Goal: Find contact information: Find contact information

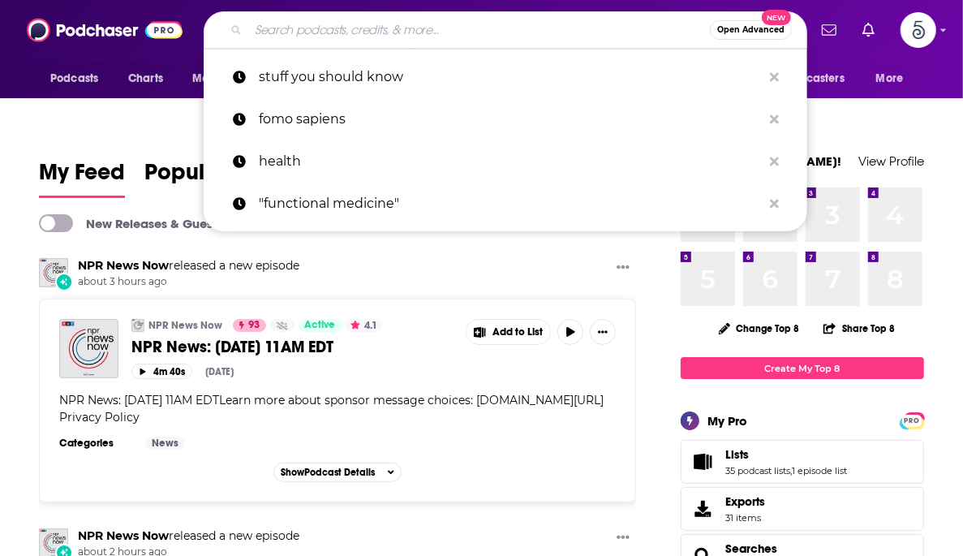
click at [468, 24] on input "Search podcasts, credits, & more..." at bounding box center [479, 30] width 462 height 26
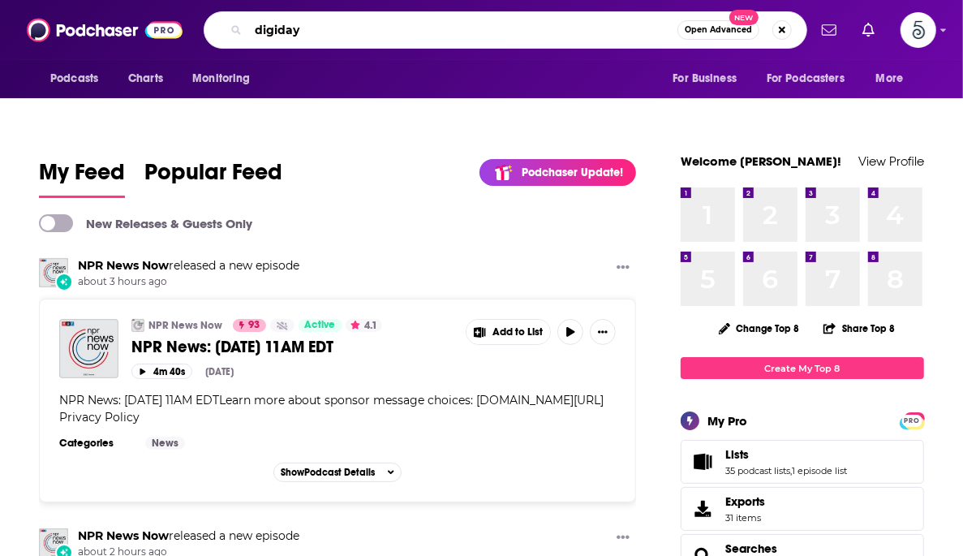
type input "digiday"
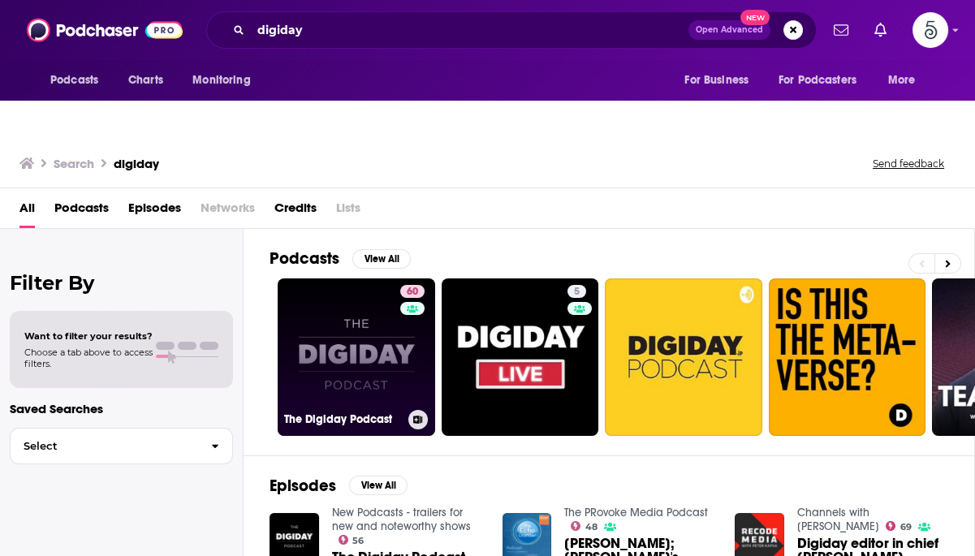
click at [351, 286] on link "60 The Digiday Podcast" at bounding box center [356, 356] width 157 height 157
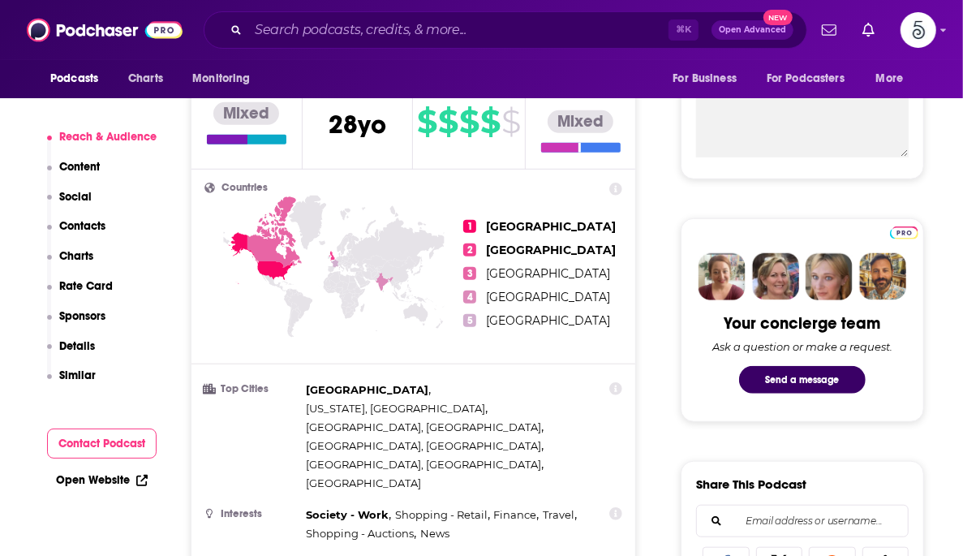
scroll to position [1135, 0]
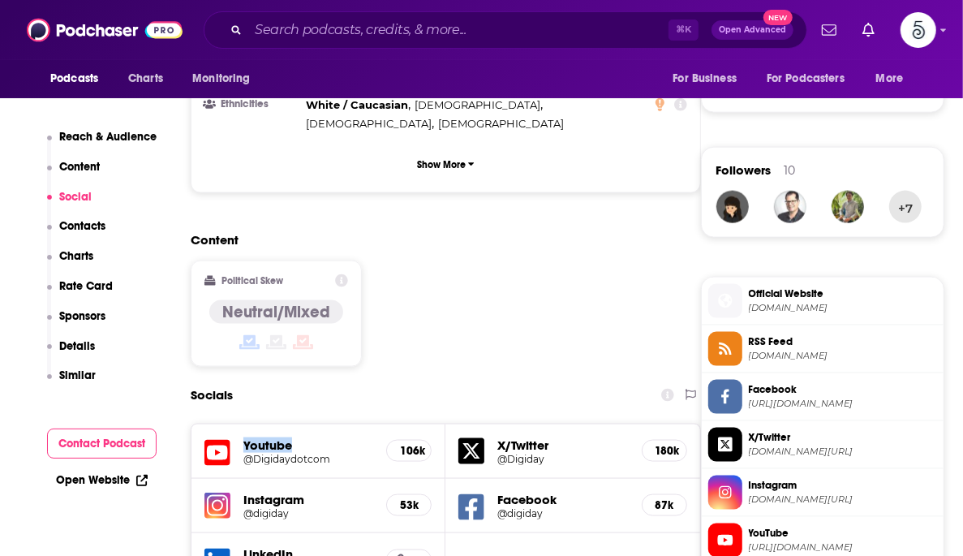
click at [254, 437] on h5 "Youtube" at bounding box center [308, 444] width 130 height 15
click at [260, 453] on h5 "@Digidaydotcom" at bounding box center [308, 459] width 130 height 12
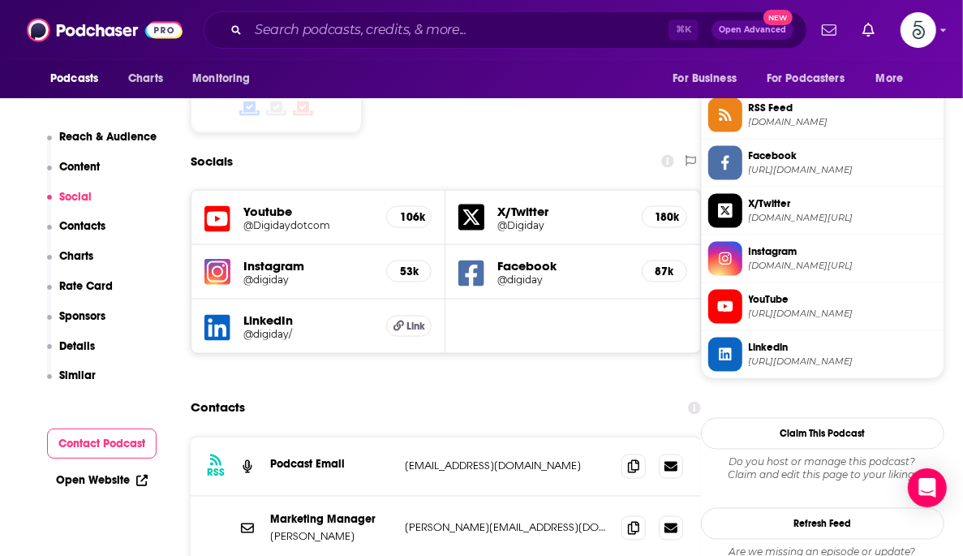
scroll to position [1376, 0]
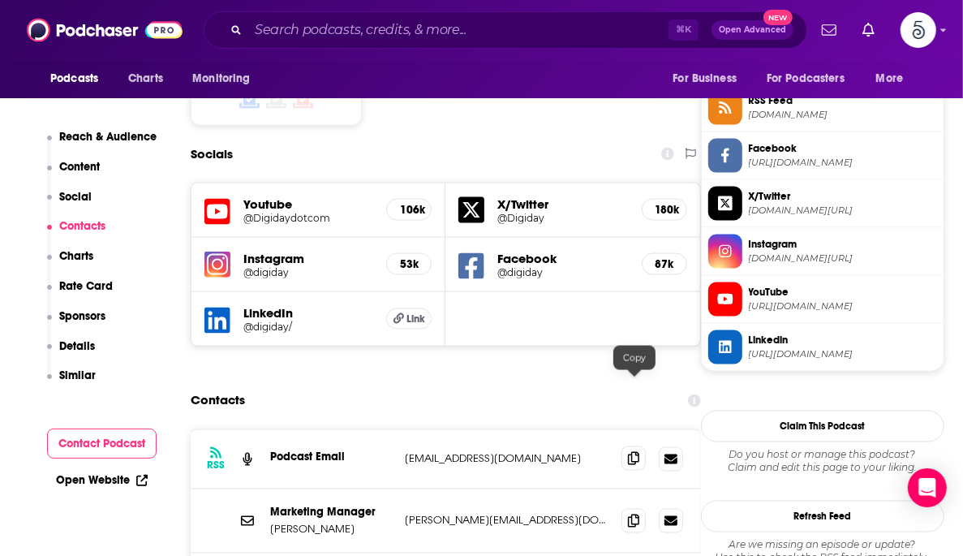
click at [632, 446] on span at bounding box center [634, 458] width 24 height 24
click at [638, 452] on icon at bounding box center [633, 458] width 11 height 13
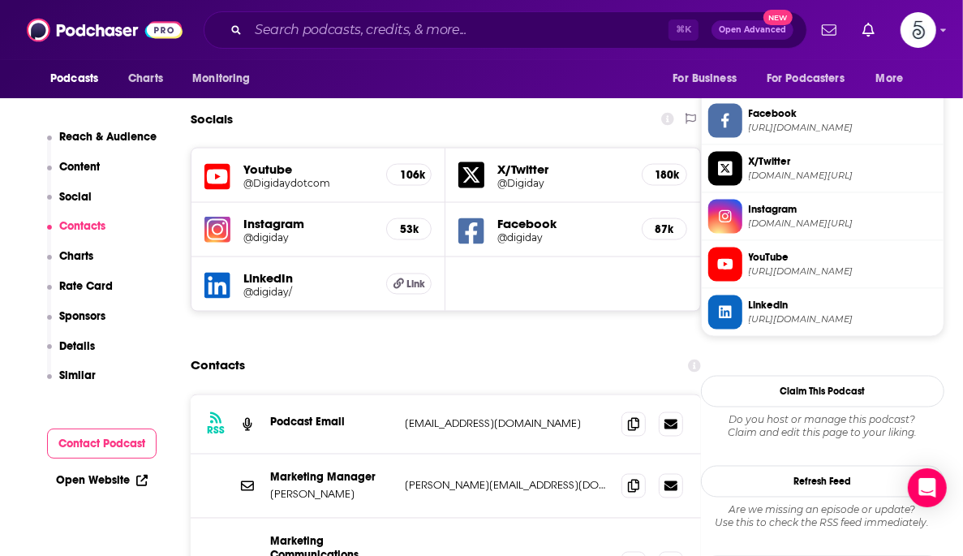
scroll to position [1506, 0]
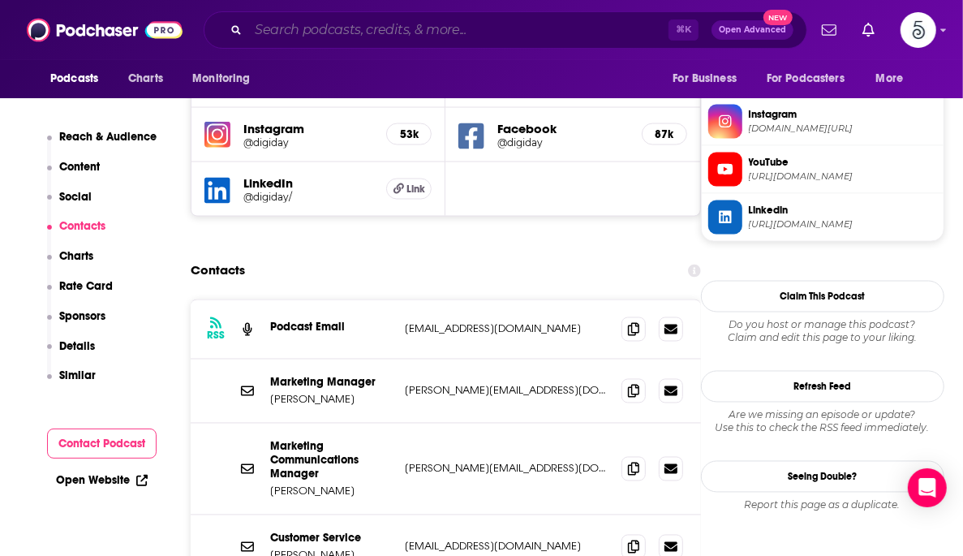
click at [337, 33] on input "Search podcasts, credits, & more..." at bounding box center [458, 30] width 420 height 26
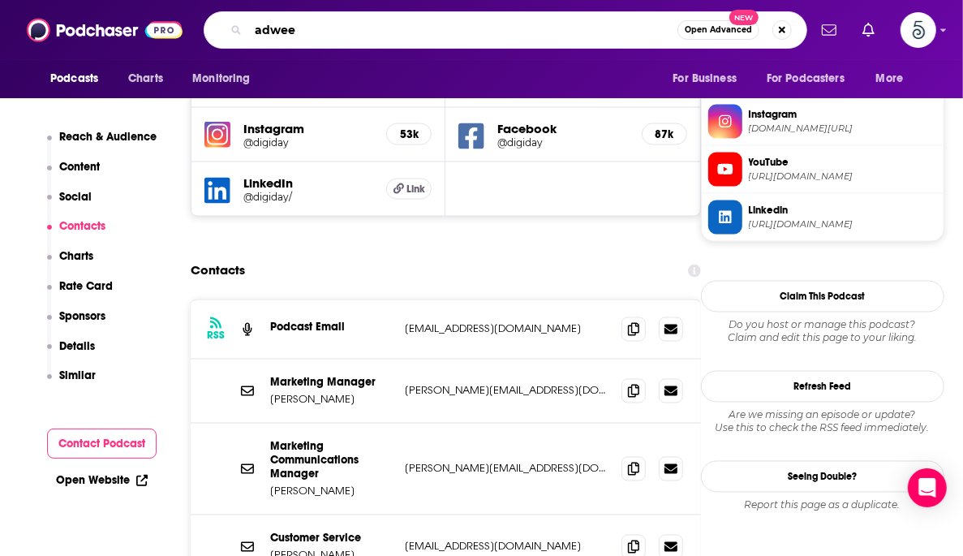
type input "adweek"
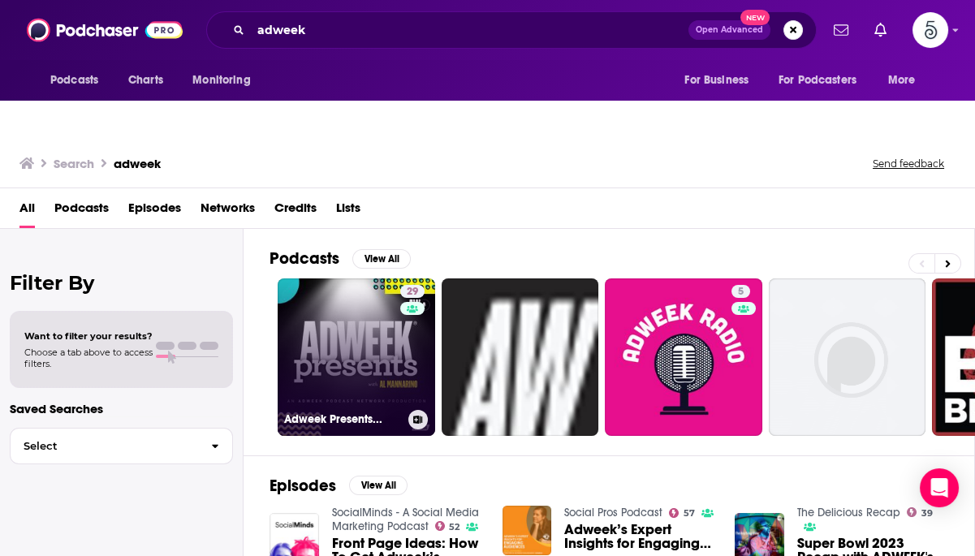
click at [317, 325] on link "29 Adweek Presents..." at bounding box center [356, 356] width 157 height 157
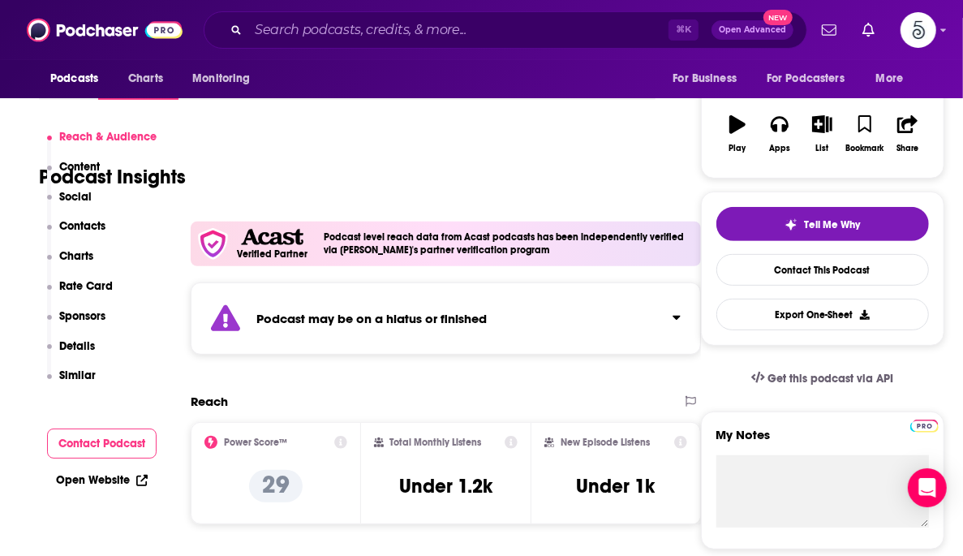
scroll to position [399, 0]
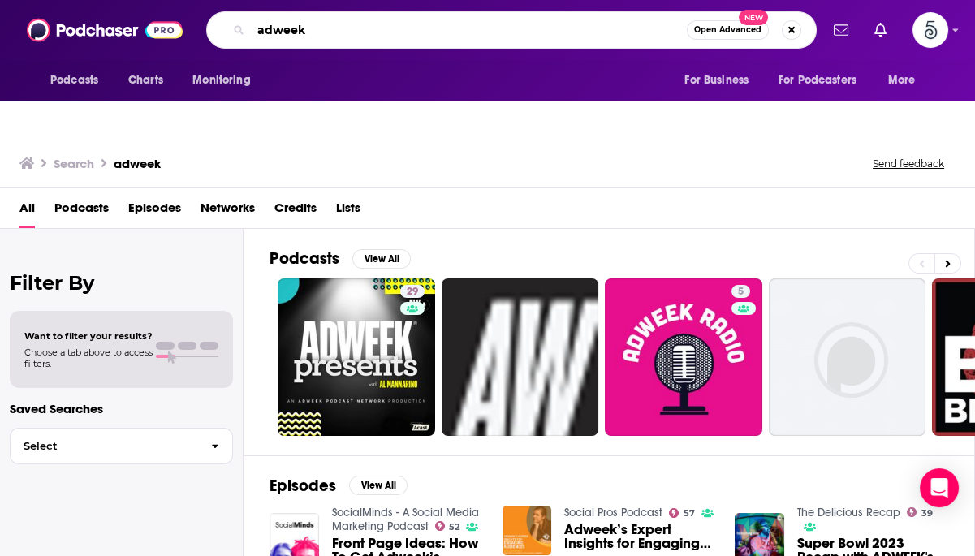
drag, startPoint x: 274, startPoint y: 29, endPoint x: 342, endPoint y: 29, distance: 67.4
click at [342, 29] on input "adweek" at bounding box center [469, 30] width 436 height 26
type input "adage"
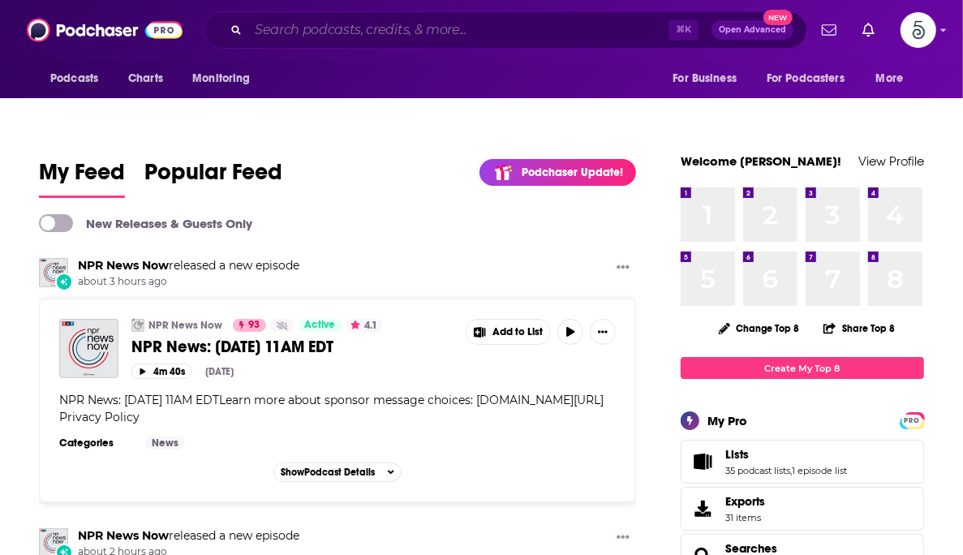
click at [361, 17] on input "Search podcasts, credits, & more..." at bounding box center [458, 30] width 420 height 26
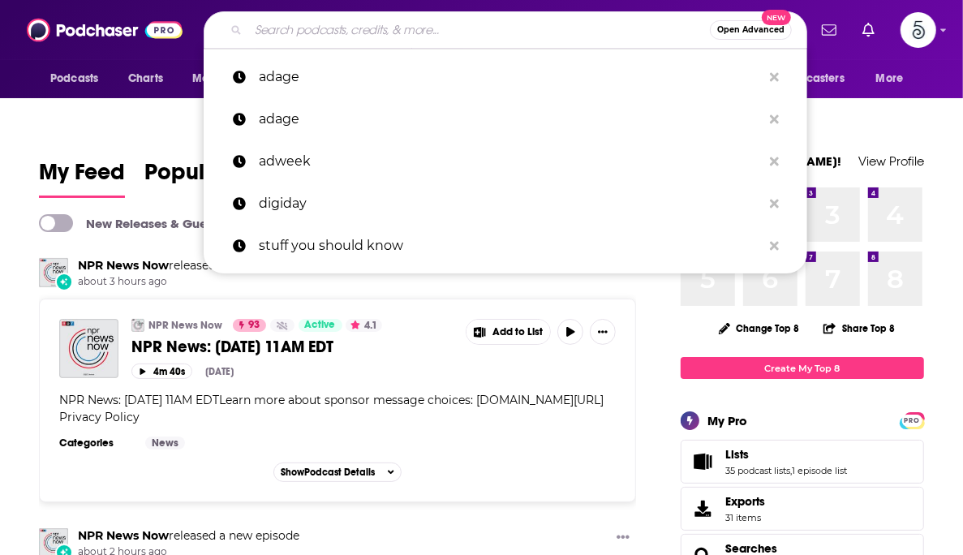
click at [360, 24] on input "Search podcasts, credits, & more..." at bounding box center [479, 30] width 462 height 26
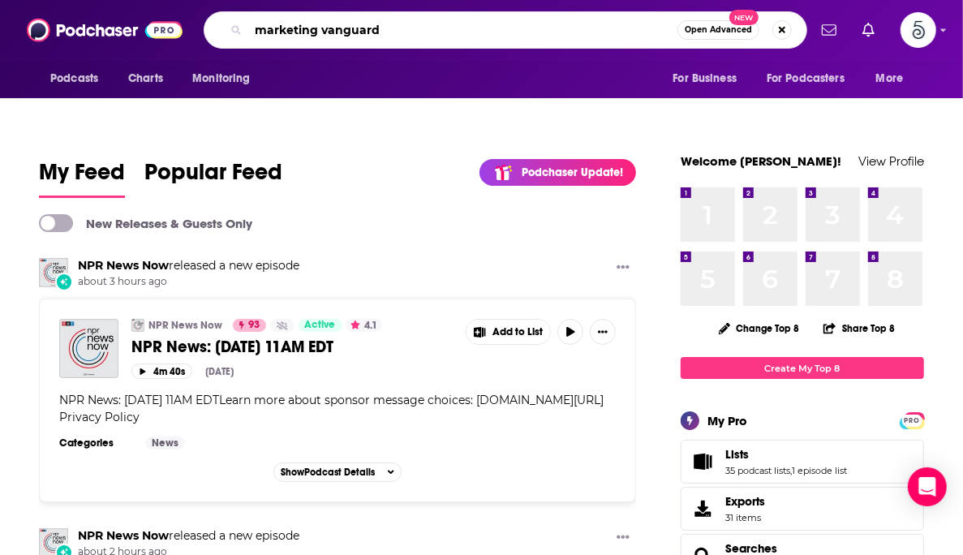
type input "marketing vanguard"
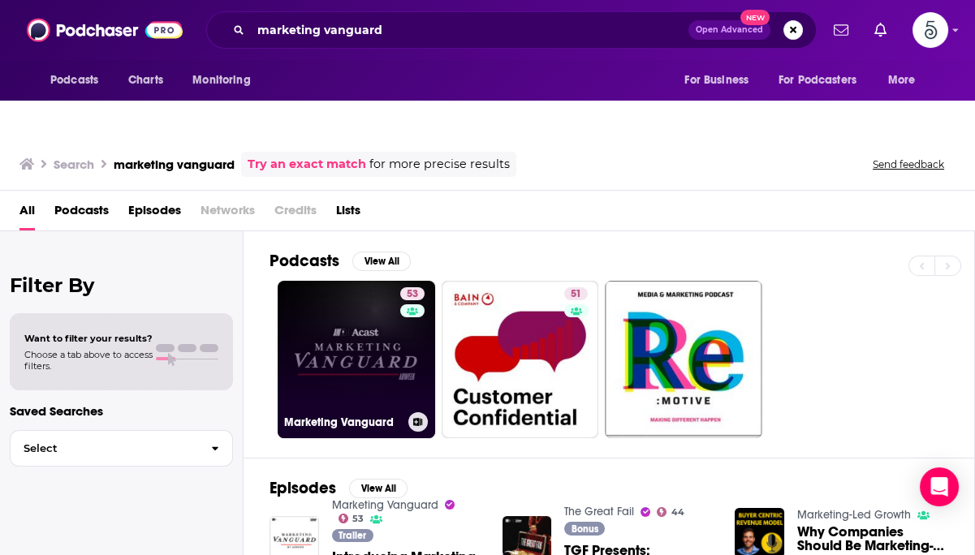
click at [350, 281] on link "53 Marketing Vanguard" at bounding box center [356, 359] width 157 height 157
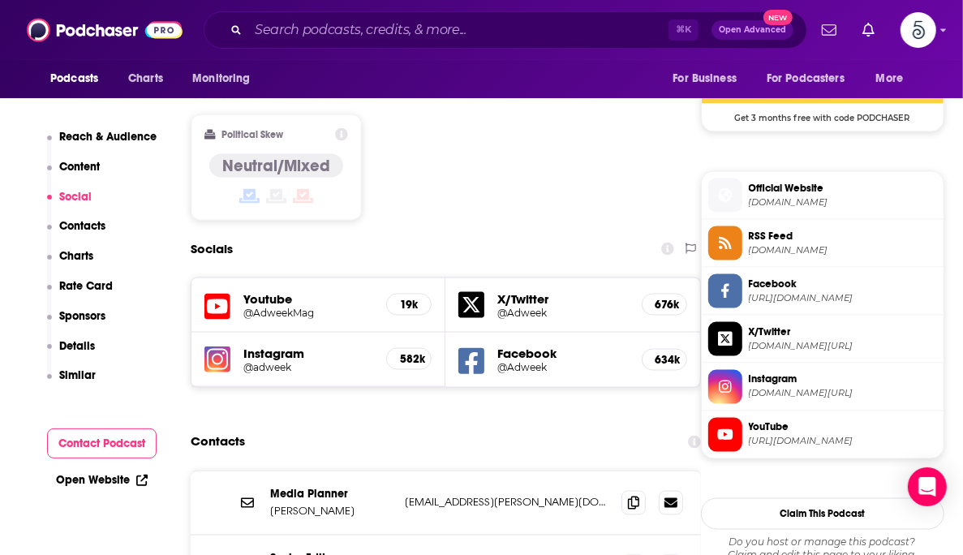
scroll to position [1466, 0]
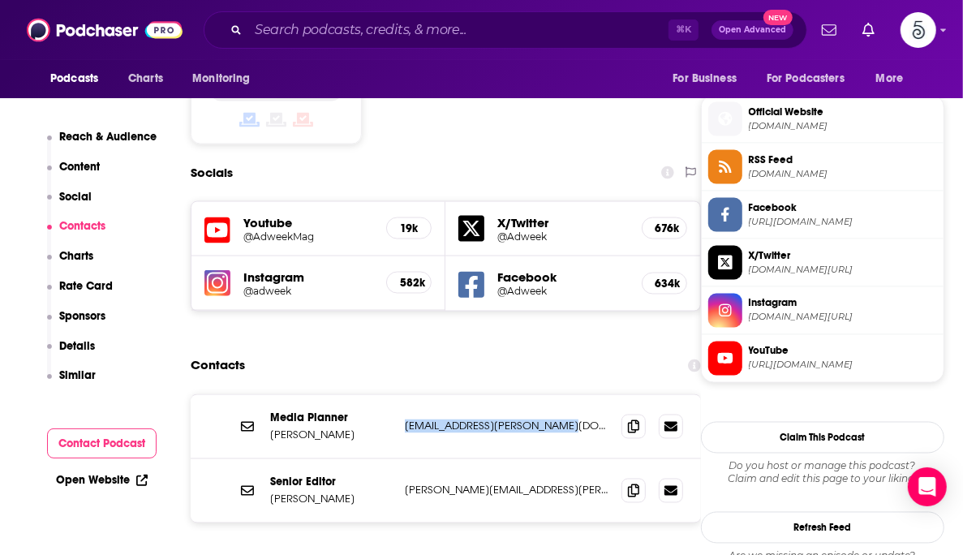
drag, startPoint x: 562, startPoint y: 314, endPoint x: 406, endPoint y: 321, distance: 156.8
click at [406, 420] on p "jemima.mendenhall@adweek.com" at bounding box center [507, 427] width 204 height 14
copy p "jemima.mendenhall@adweek.com"
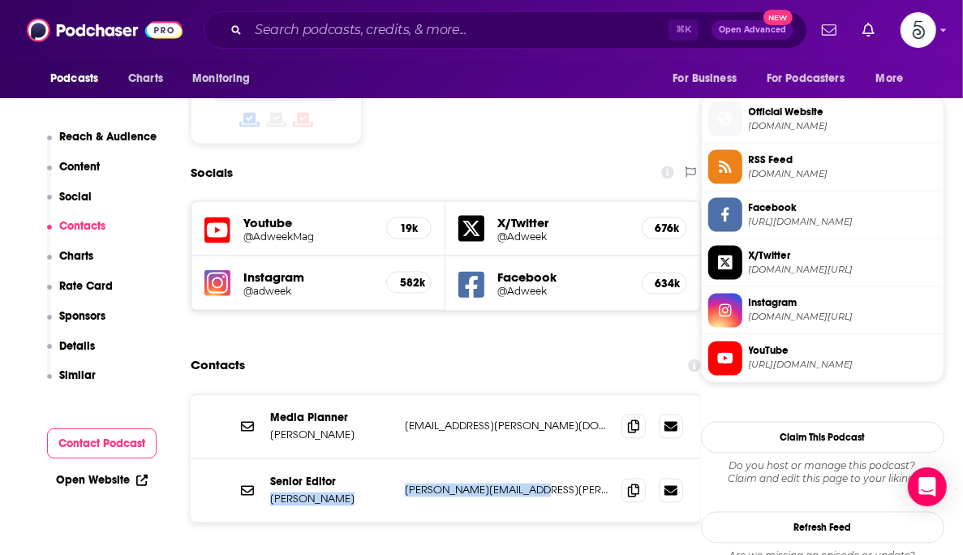
drag, startPoint x: 407, startPoint y: 381, endPoint x: 549, endPoint y: 377, distance: 141.3
click at [549, 459] on div "Senior Editor Robert Klara robert.klara@adweek.com robert.klara@adweek.com" at bounding box center [446, 490] width 510 height 63
click at [572, 484] on p "robert.klara@adweek.com" at bounding box center [507, 491] width 204 height 14
drag, startPoint x: 503, startPoint y: 381, endPoint x: 572, endPoint y: 338, distance: 81.7
click at [403, 459] on div "Senior Editor Robert Klara robert.klara@adweek.com robert.klara@adweek.com" at bounding box center [446, 490] width 510 height 63
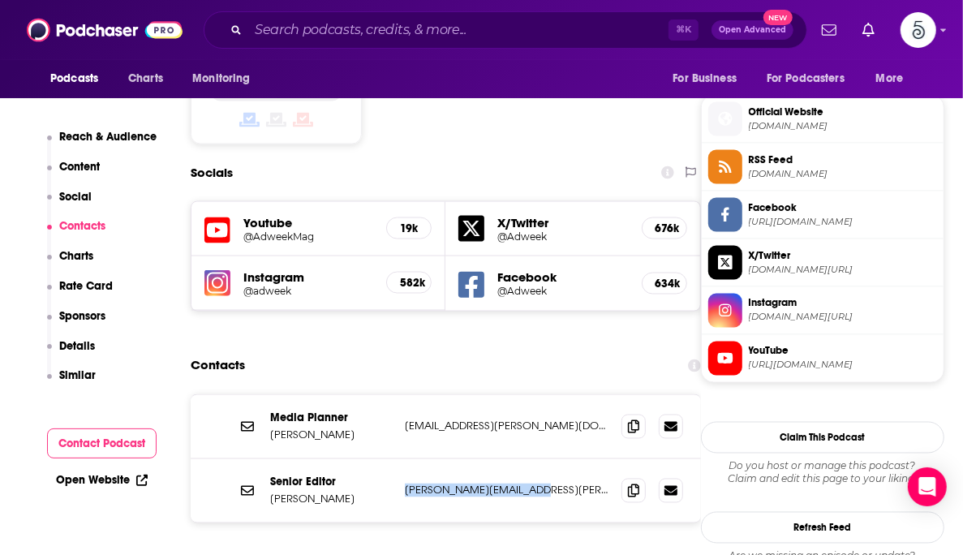
click at [339, 351] on div "Contacts" at bounding box center [446, 366] width 510 height 31
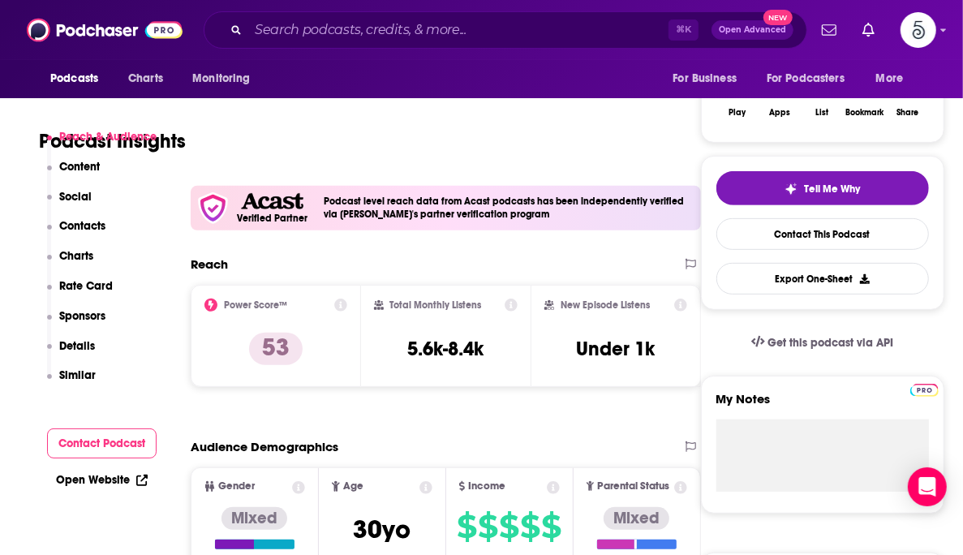
scroll to position [0, 0]
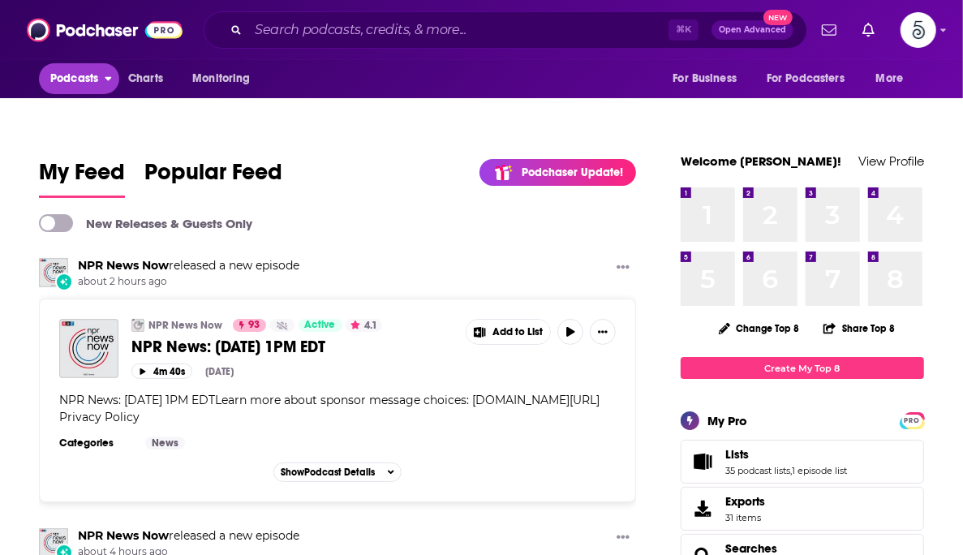
click at [77, 80] on span "Podcasts" at bounding box center [74, 78] width 48 height 23
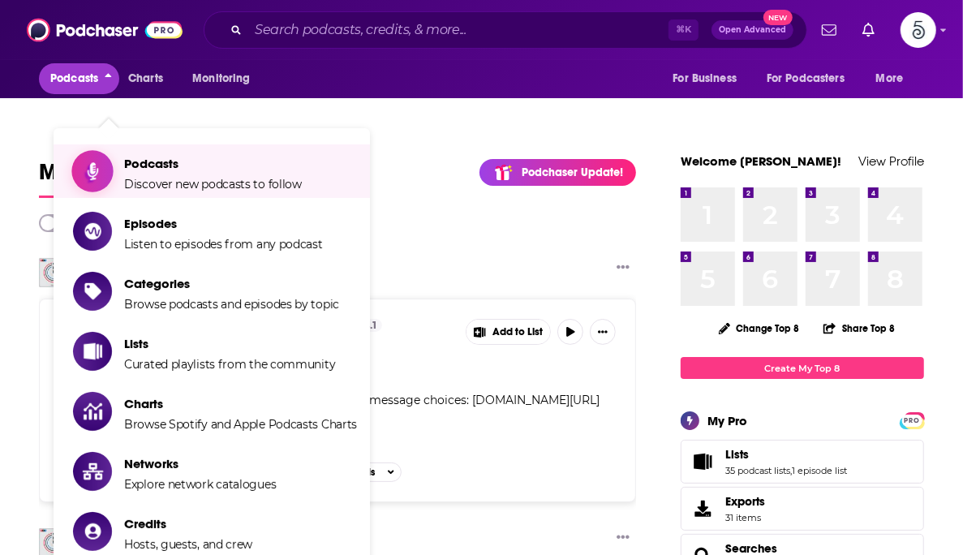
click at [171, 177] on span "Discover new podcasts to follow" at bounding box center [213, 184] width 178 height 15
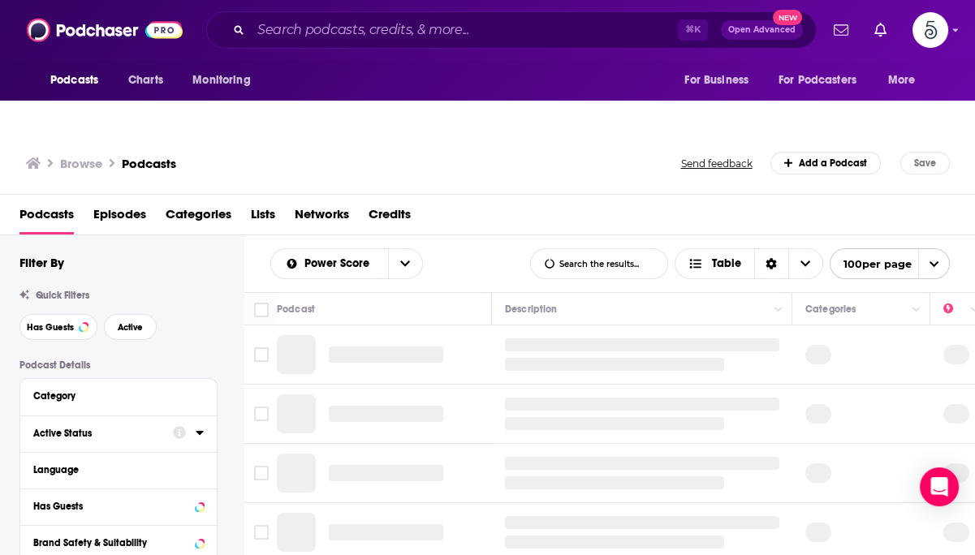
click at [153, 428] on div "Active Status" at bounding box center [97, 433] width 129 height 11
click at [114, 453] on span "All" at bounding box center [110, 463] width 152 height 21
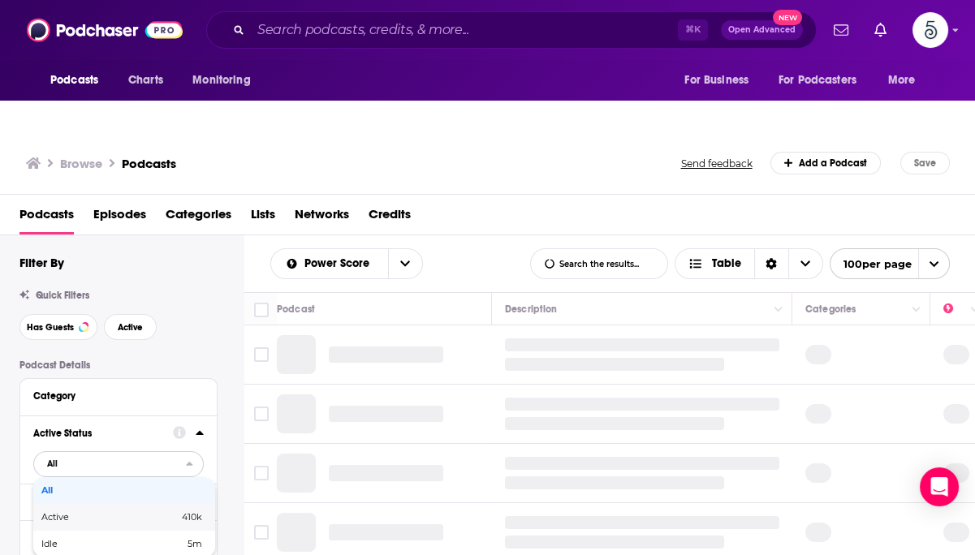
click at [96, 513] on span "Active" at bounding box center [82, 517] width 82 height 9
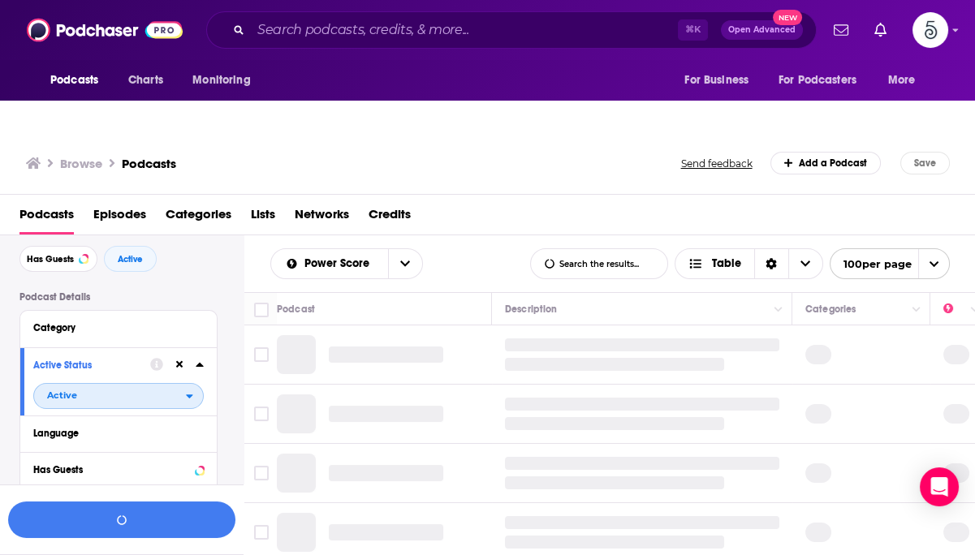
scroll to position [224, 0]
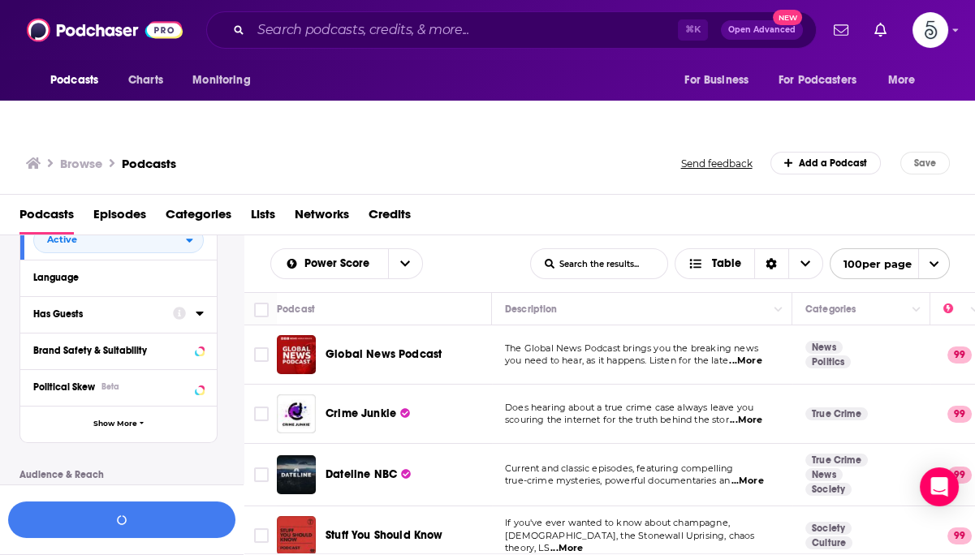
click at [196, 307] on icon at bounding box center [200, 313] width 8 height 13
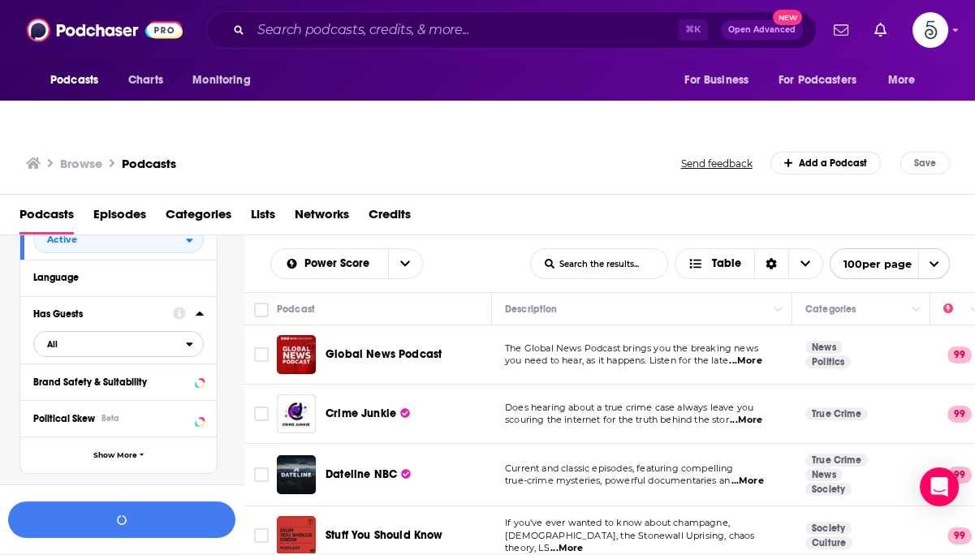
click at [162, 334] on span "All" at bounding box center [110, 344] width 152 height 21
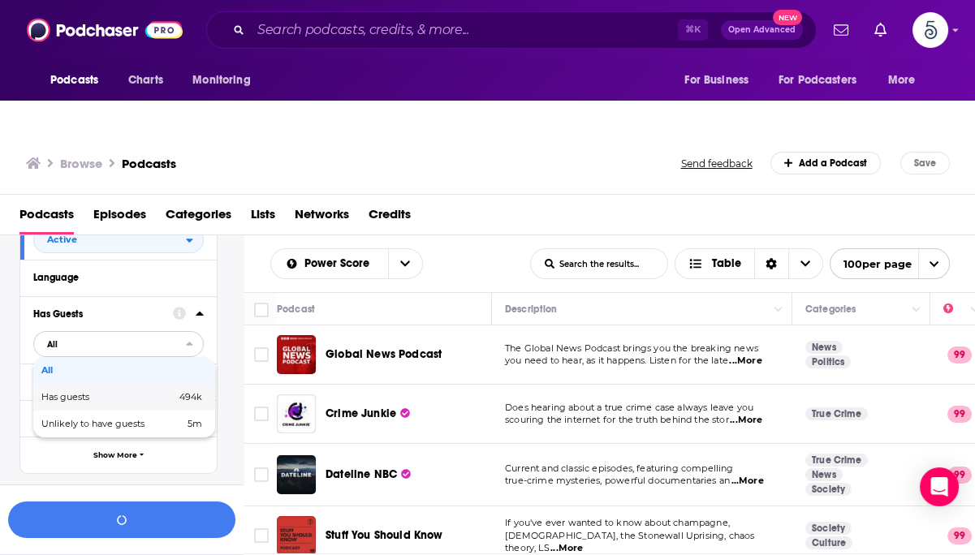
click at [119, 393] on span "Has guests" at bounding box center [86, 397] width 91 height 9
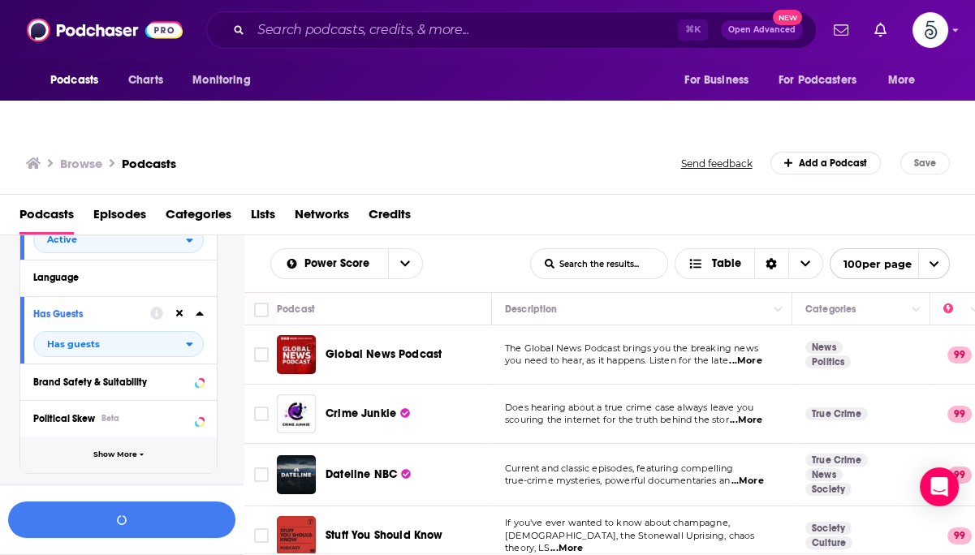
click at [132, 450] on span "Show More" at bounding box center [115, 454] width 44 height 9
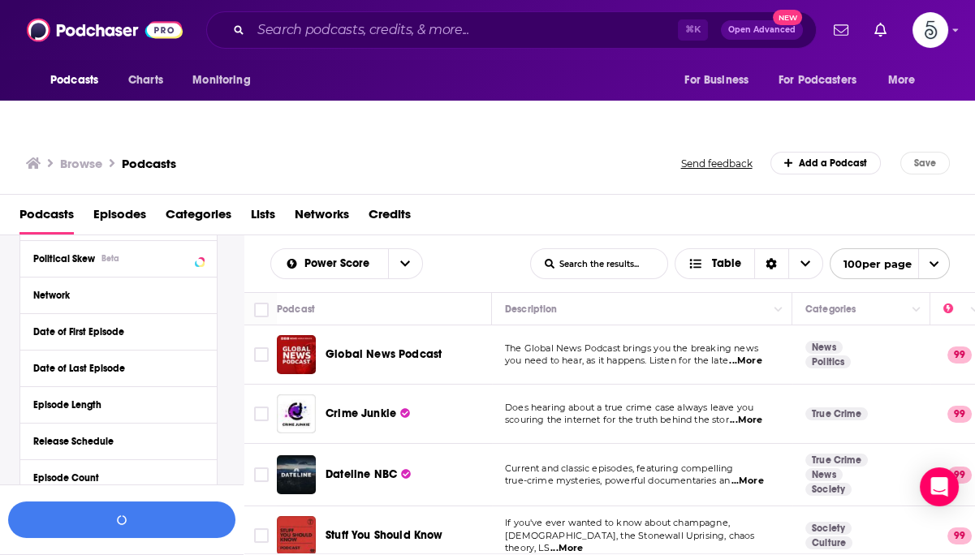
scroll to position [390, 0]
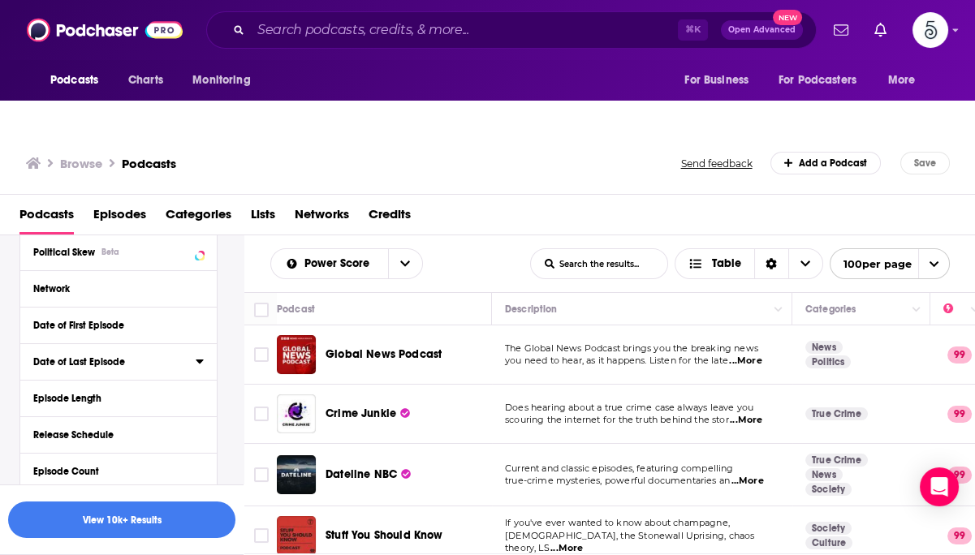
click at [134, 356] on div "Date of Last Episode" at bounding box center [109, 361] width 152 height 11
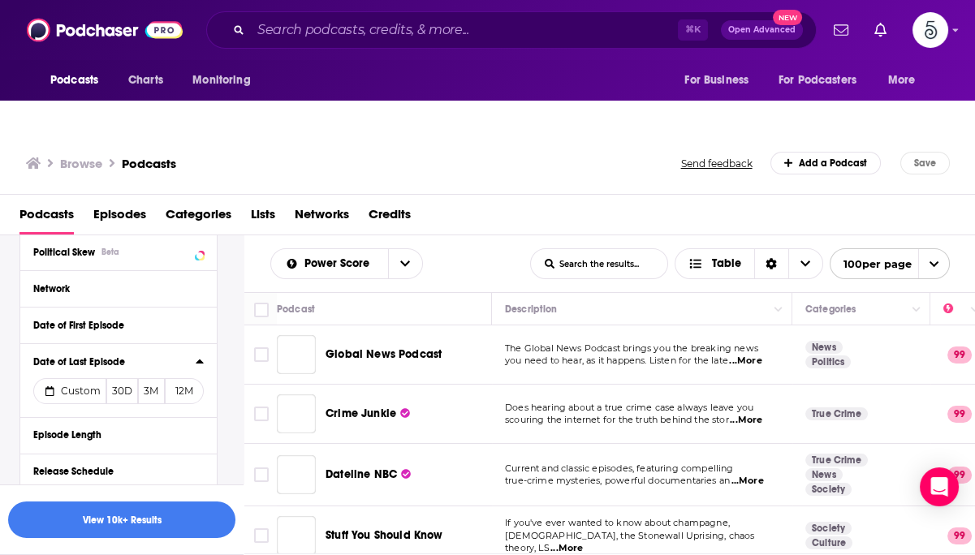
click at [123, 378] on button "30D" at bounding box center [122, 391] width 32 height 26
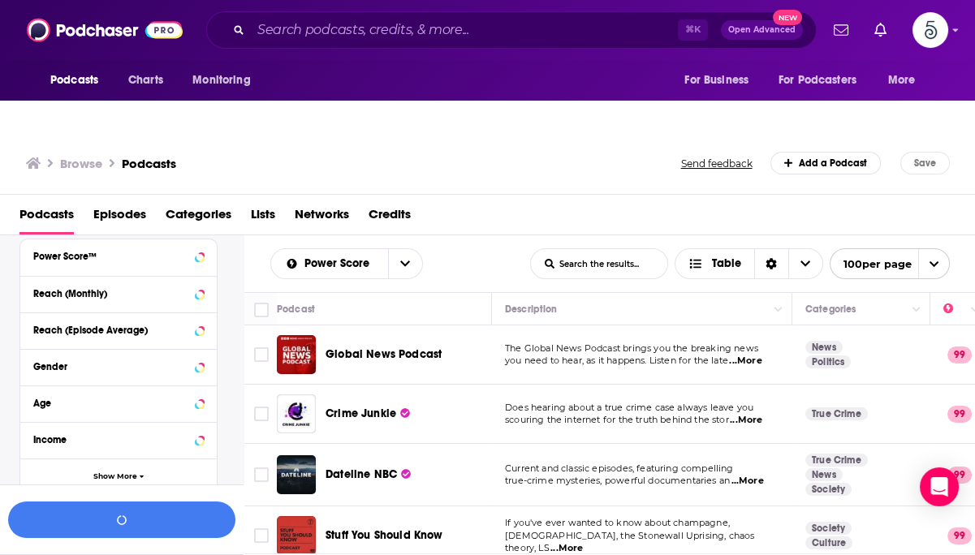
scroll to position [897, 0]
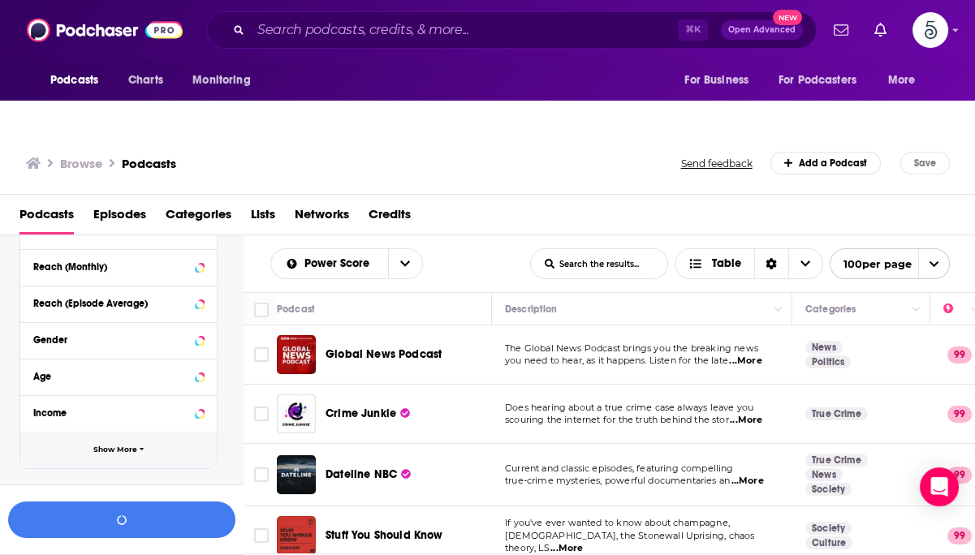
click at [149, 432] on button "Show More" at bounding box center [118, 450] width 196 height 37
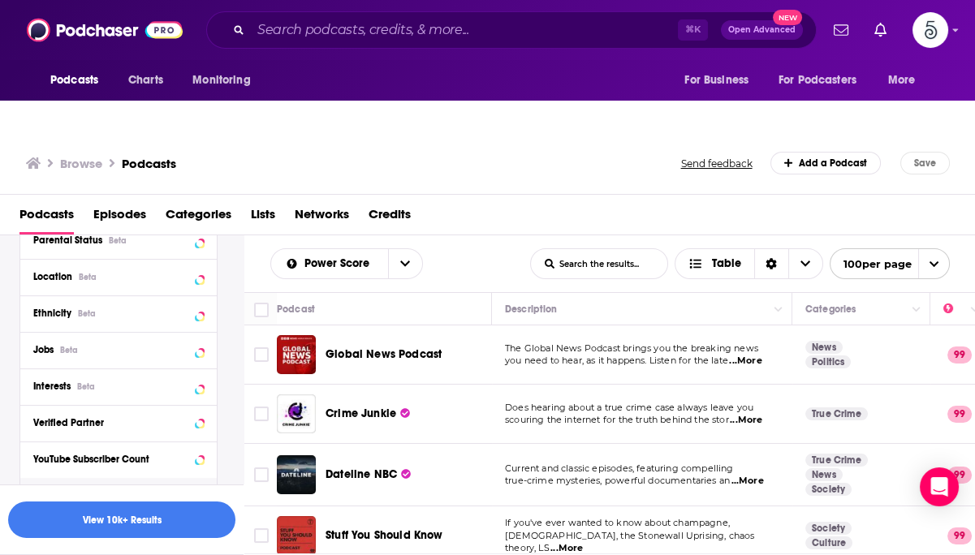
scroll to position [1118, 0]
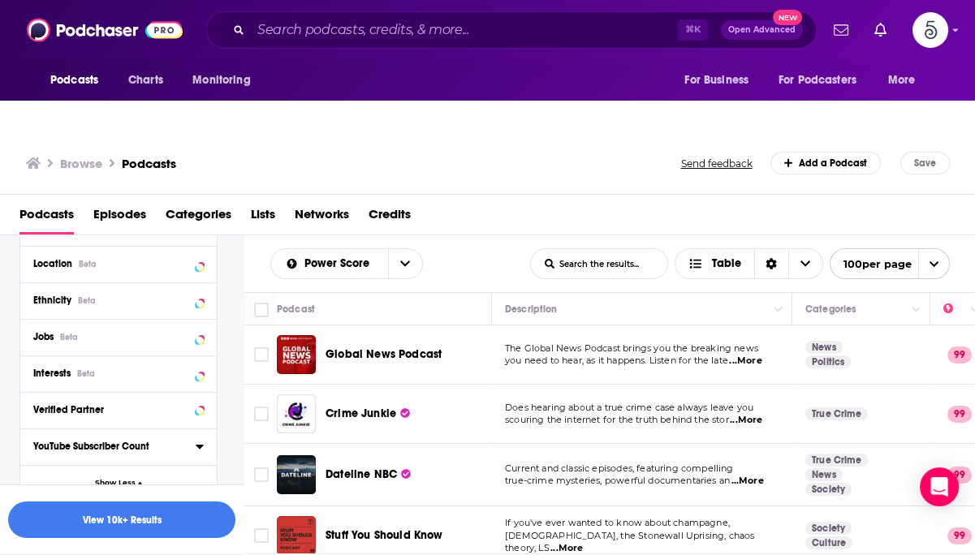
click at [147, 441] on div "YouTube Subscriber Count" at bounding box center [109, 446] width 152 height 11
click at [94, 463] on input "number" at bounding box center [73, 476] width 81 height 26
click at [67, 463] on input "number" at bounding box center [73, 476] width 81 height 26
type input "1000"
click at [158, 463] on input "number" at bounding box center [163, 476] width 81 height 26
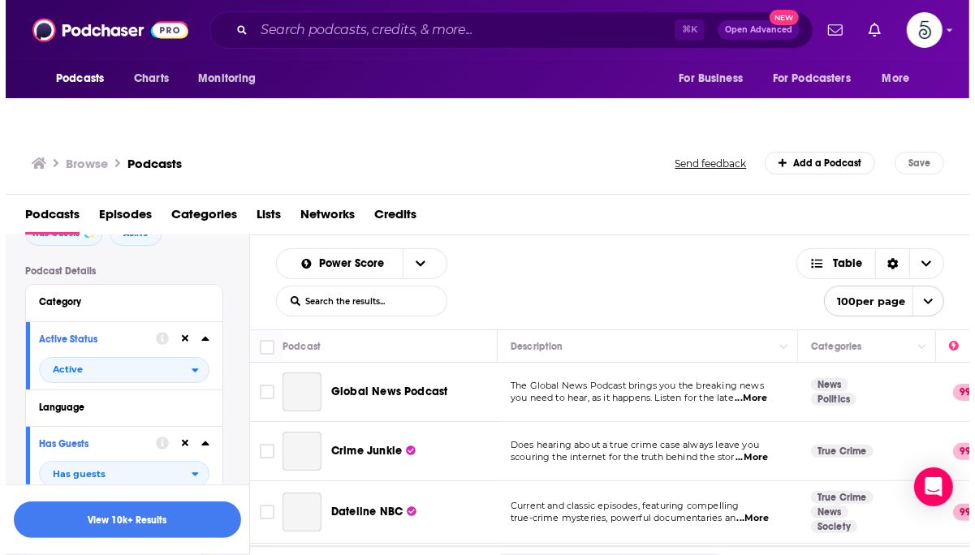
scroll to position [0, 0]
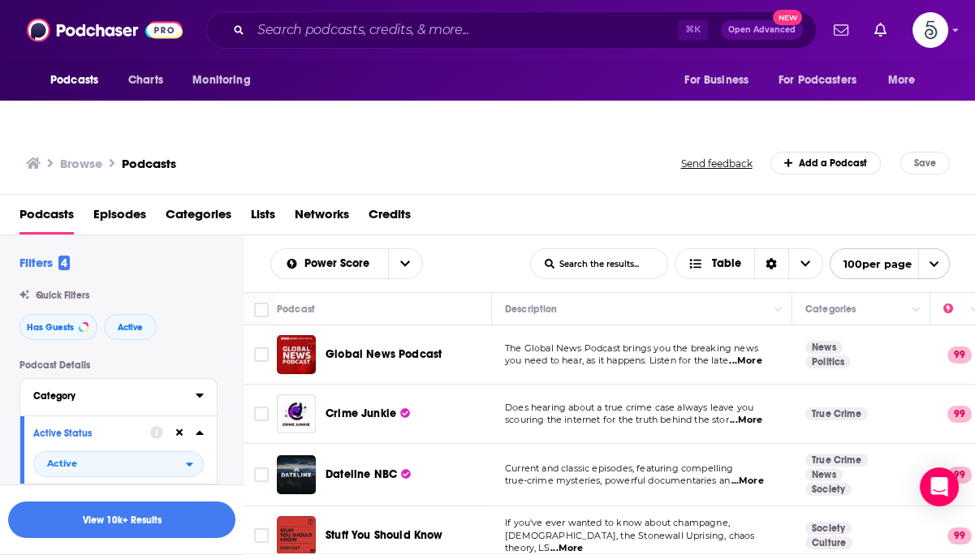
click at [131, 390] on div "Category" at bounding box center [109, 395] width 152 height 11
click at [119, 414] on input at bounding box center [118, 425] width 170 height 22
click at [101, 445] on span "Entrepreneur" at bounding box center [83, 450] width 58 height 11
click at [40, 455] on input "multiSelectOption-entrepreneur-0" at bounding box center [40, 455] width 0 height 0
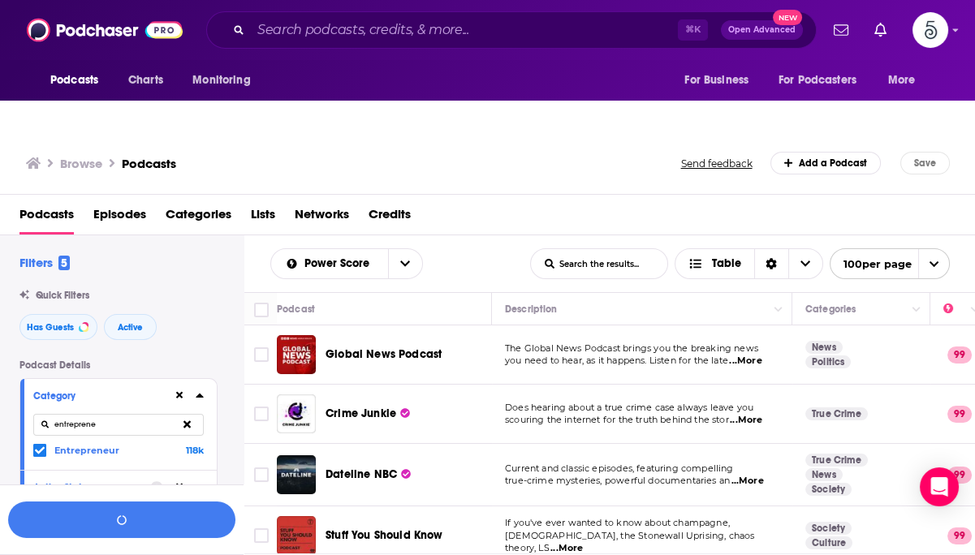
click at [84, 414] on input "entreprene" at bounding box center [118, 425] width 170 height 22
click at [37, 446] on icon at bounding box center [40, 451] width 10 height 10
click at [102, 414] on input "business" at bounding box center [118, 425] width 170 height 22
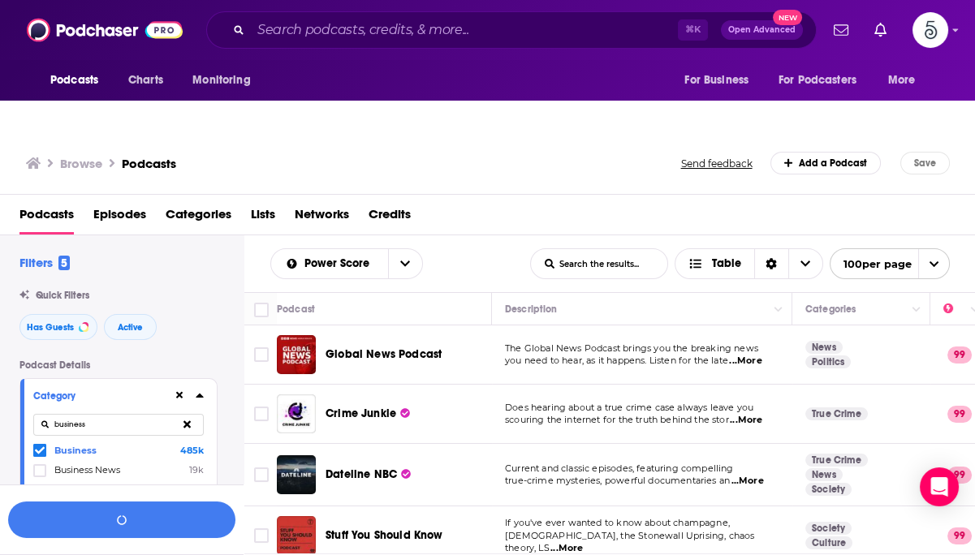
click at [102, 414] on input "business" at bounding box center [118, 425] width 170 height 22
type input "marketing"
click at [41, 446] on icon at bounding box center [40, 451] width 10 height 10
click at [127, 519] on button "button" at bounding box center [121, 520] width 227 height 37
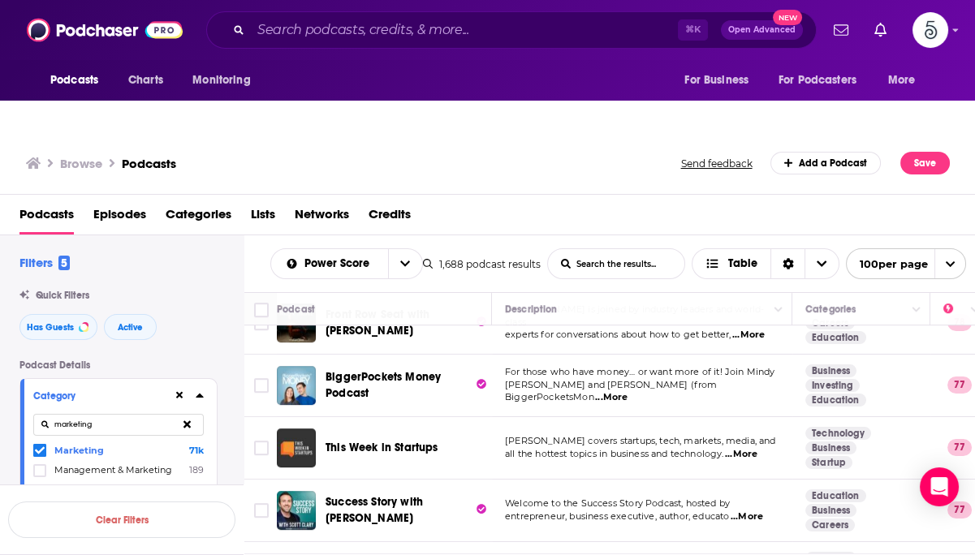
scroll to position [1484, 0]
click at [127, 323] on span "Active" at bounding box center [130, 327] width 25 height 9
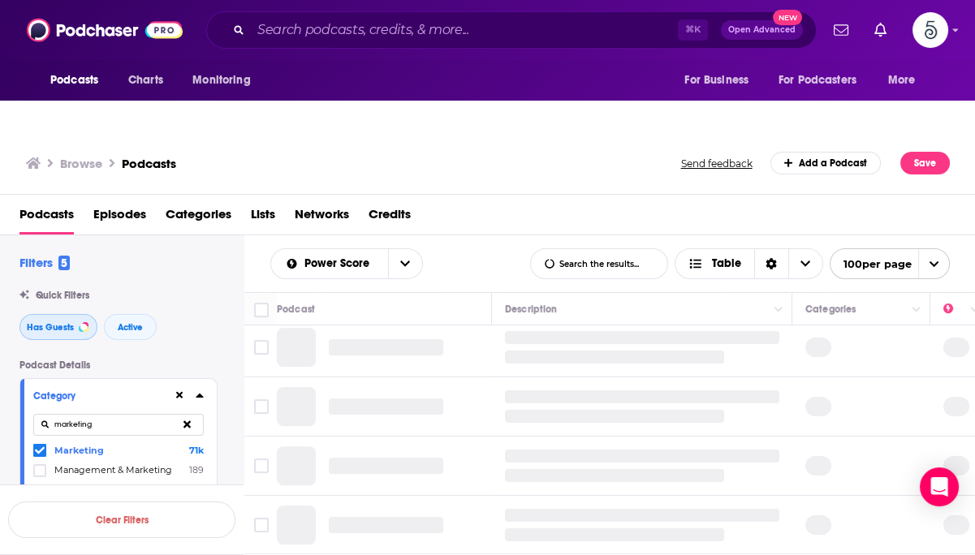
click at [57, 323] on span "Has Guests" at bounding box center [50, 327] width 47 height 9
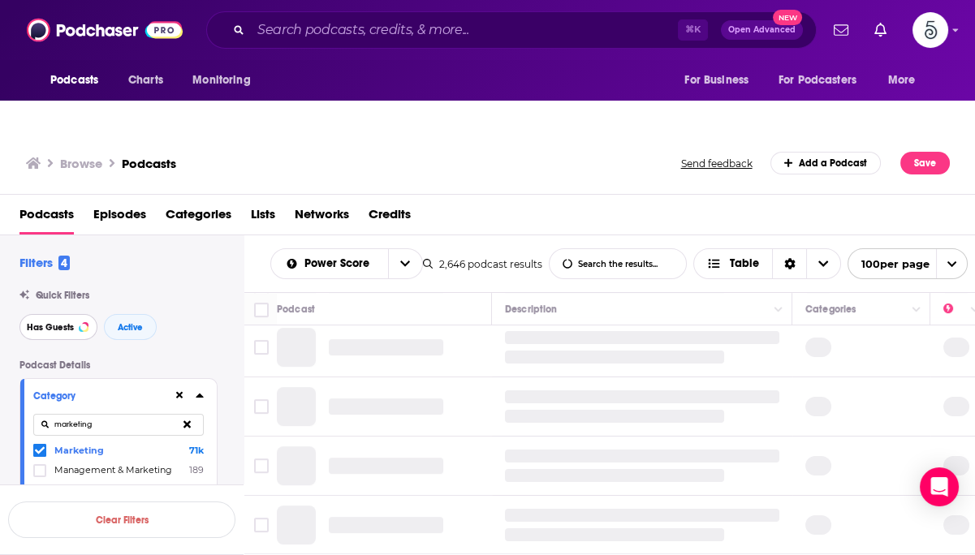
click at [58, 323] on span "Has Guests" at bounding box center [50, 327] width 47 height 9
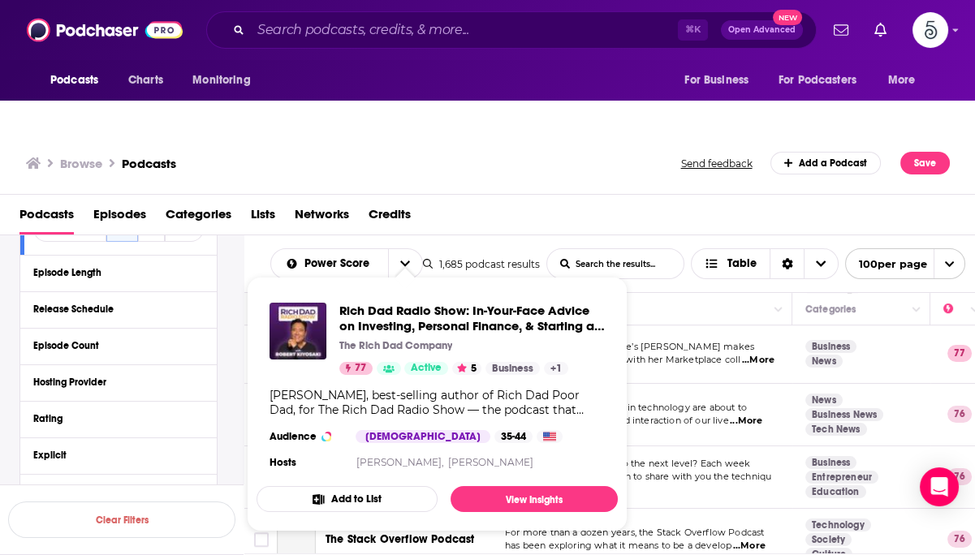
scroll to position [1850, 0]
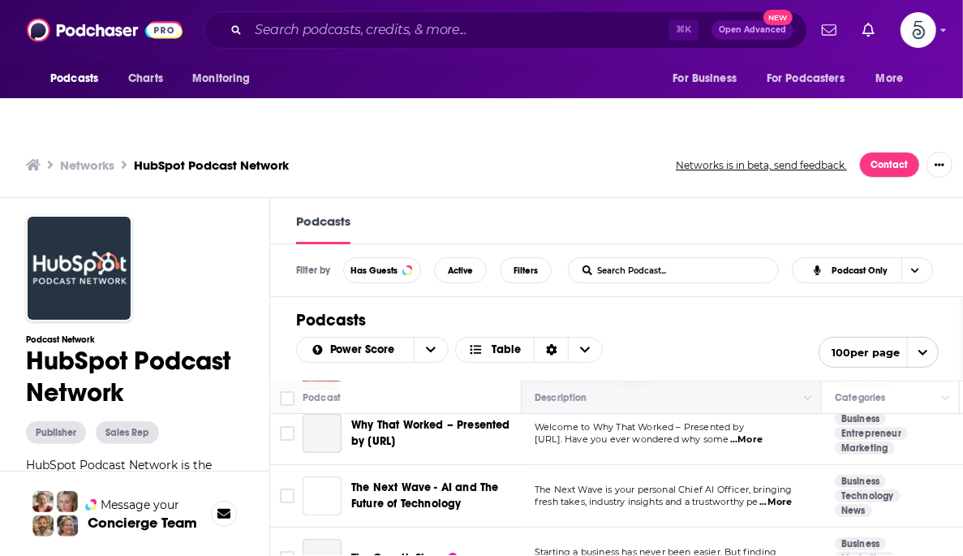
scroll to position [263, 0]
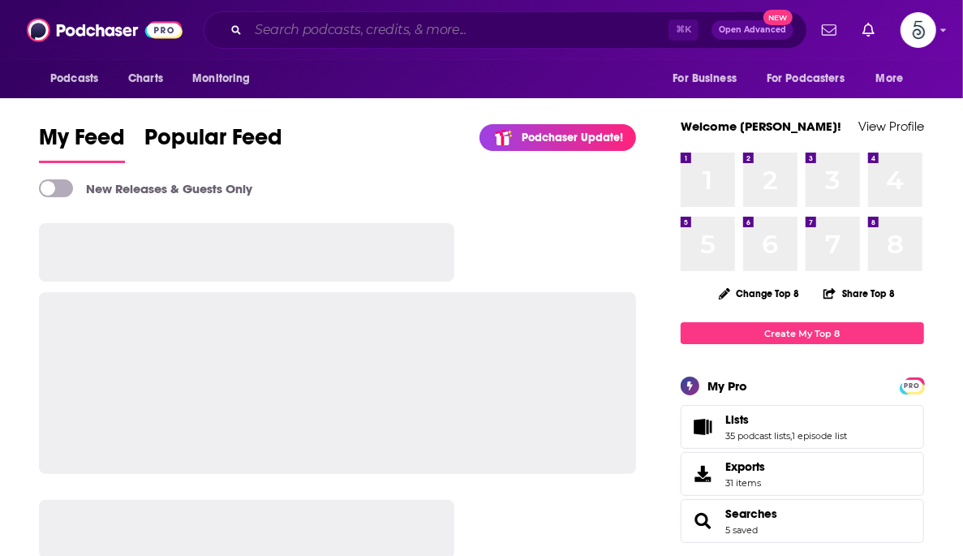
click at [384, 33] on input "Search podcasts, credits, & more..." at bounding box center [458, 30] width 420 height 26
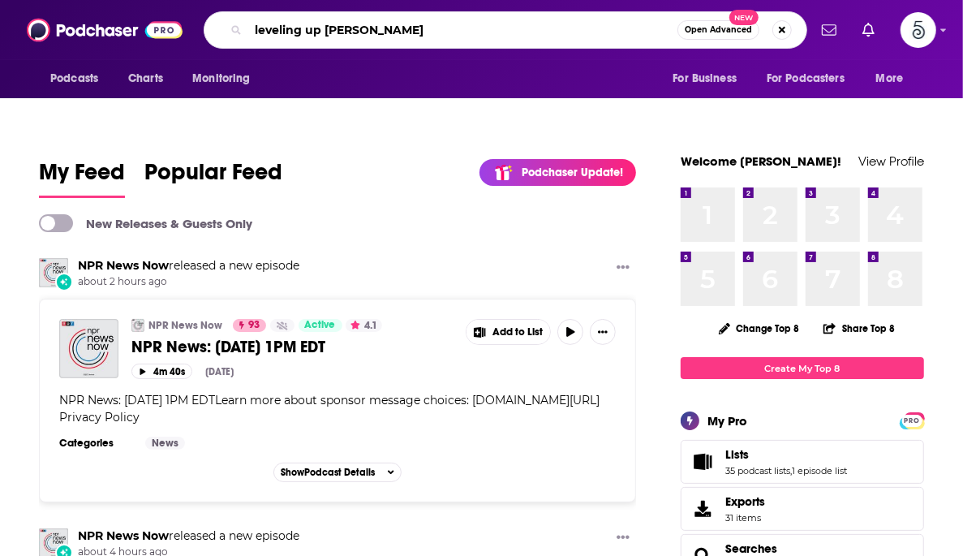
type input "leveling up [PERSON_NAME]"
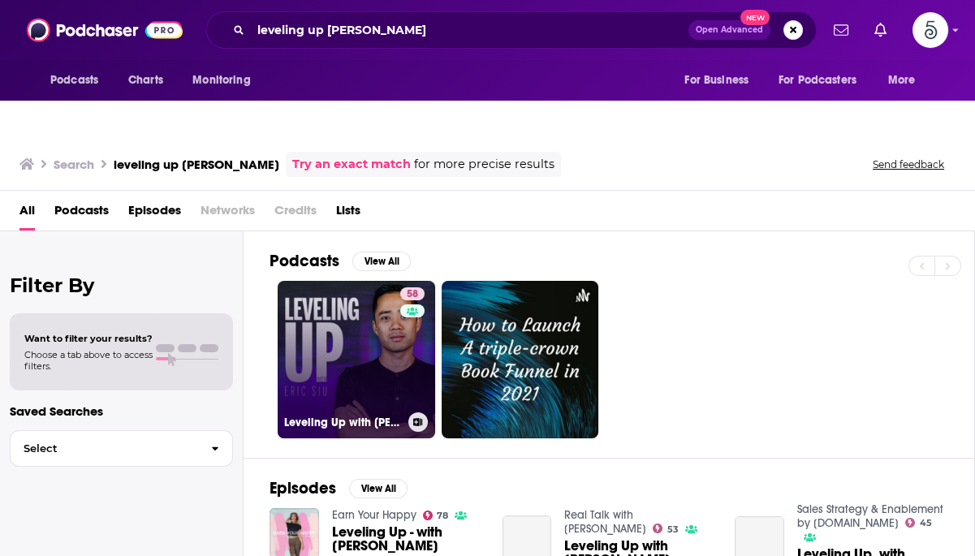
click at [373, 347] on link "58 Leveling Up with [PERSON_NAME]" at bounding box center [356, 359] width 157 height 157
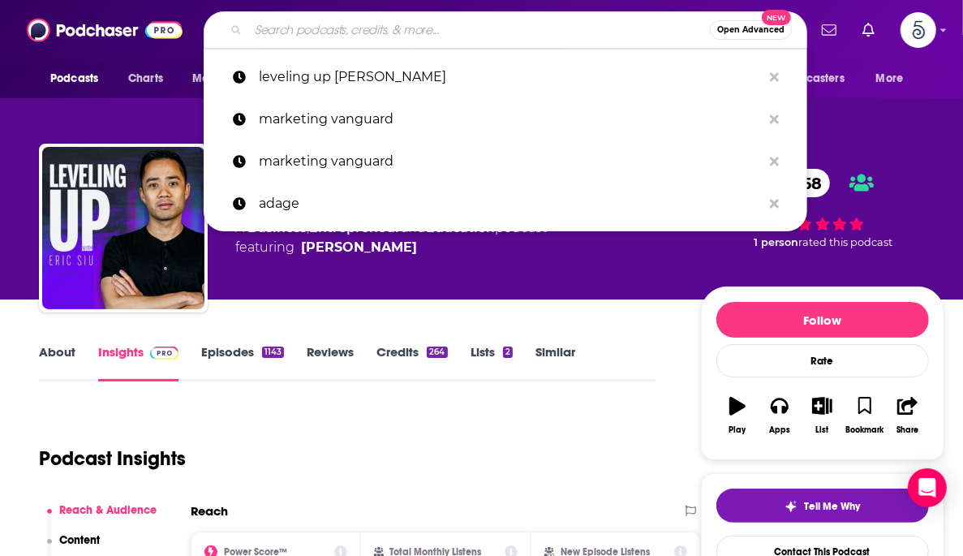
click at [329, 26] on input "Search podcasts, credits, & more..." at bounding box center [479, 30] width 462 height 26
paste input "Deep Dive with [PERSON_NAME]"
type input "Deep Dive with [PERSON_NAME]"
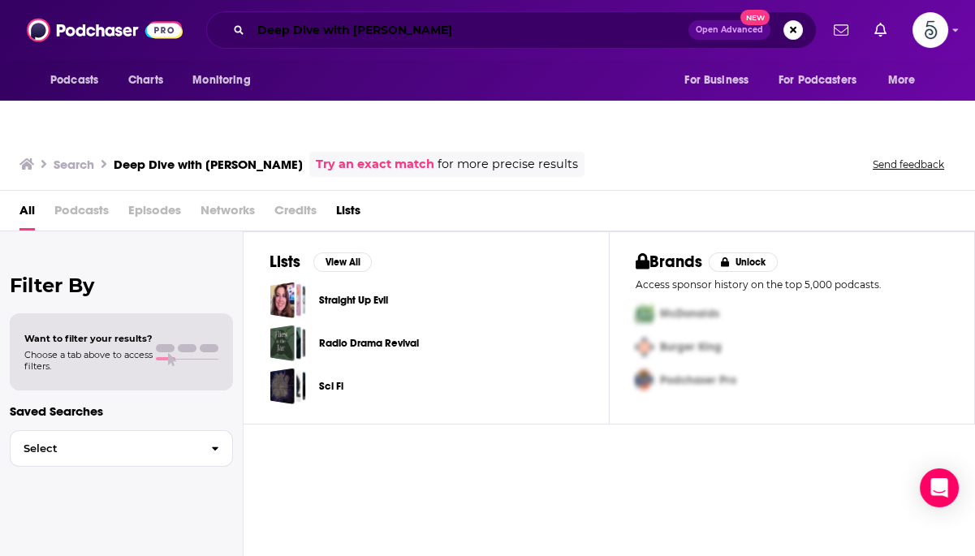
drag, startPoint x: 284, startPoint y: 19, endPoint x: 347, endPoint y: 32, distance: 64.5
click at [285, 19] on input "Deep Dive with [PERSON_NAME]" at bounding box center [469, 30] width 437 height 26
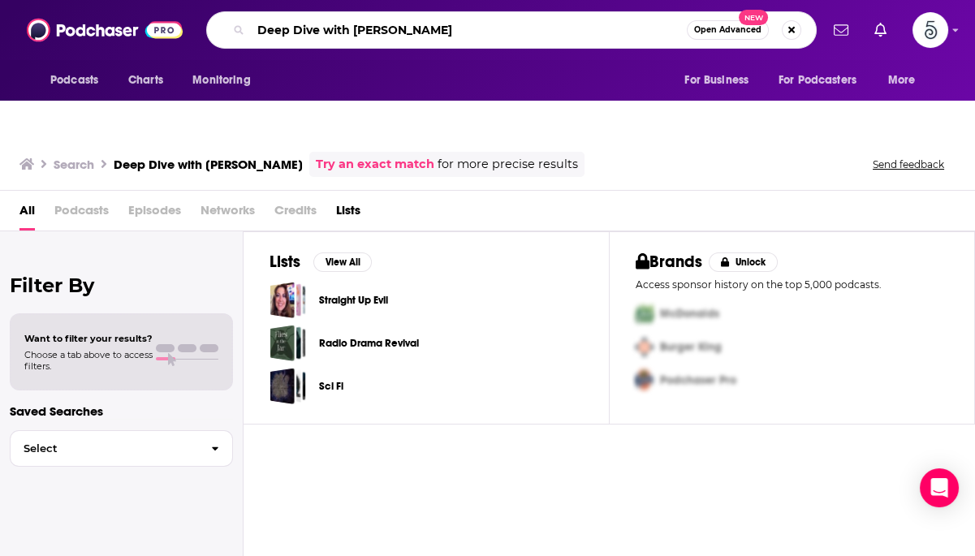
drag, startPoint x: 321, startPoint y: 30, endPoint x: 503, endPoint y: 30, distance: 181.8
click at [503, 30] on input "Deep Dive with [PERSON_NAME]" at bounding box center [469, 30] width 436 height 26
type input "Deep Dive"
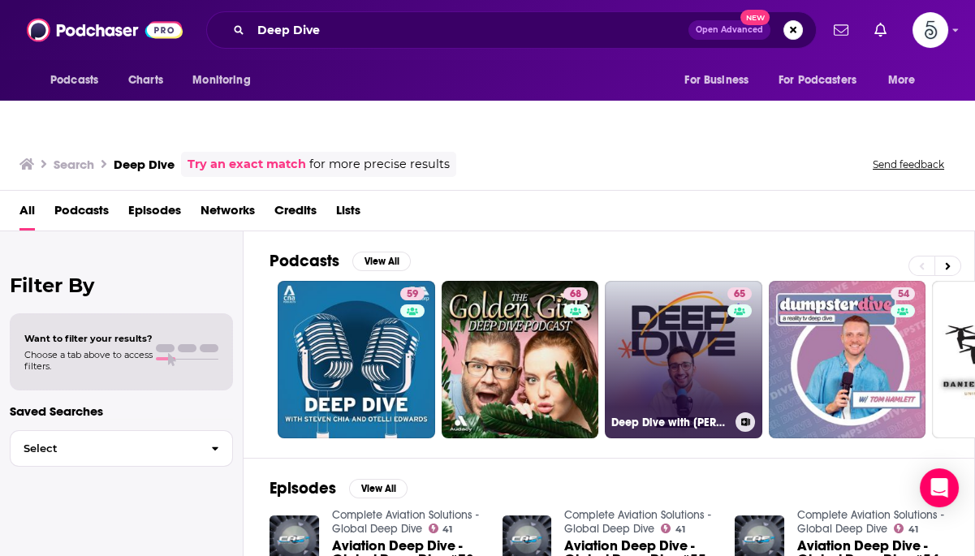
click at [691, 317] on link "65 Deep Dive with [PERSON_NAME]" at bounding box center [683, 359] width 157 height 157
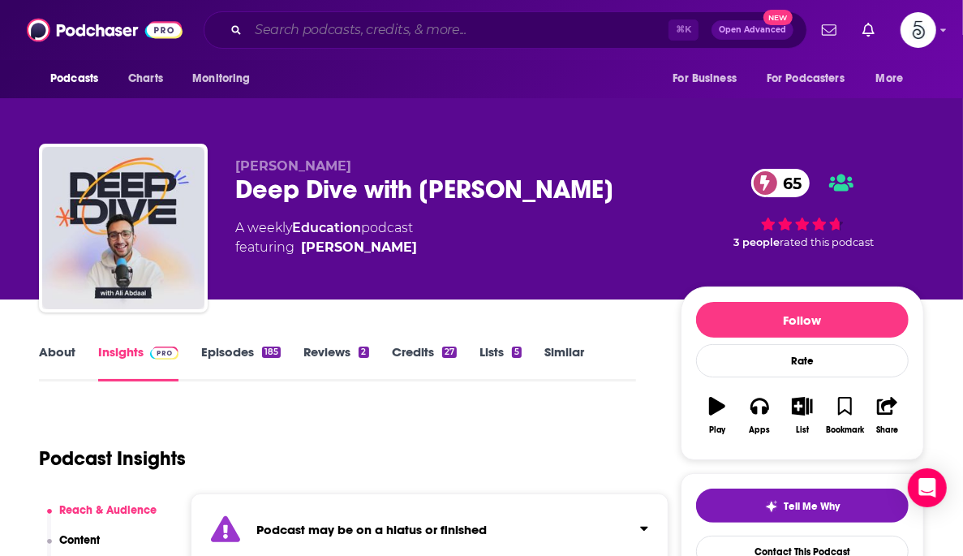
click at [360, 28] on input "Search podcasts, credits, & more..." at bounding box center [458, 30] width 420 height 26
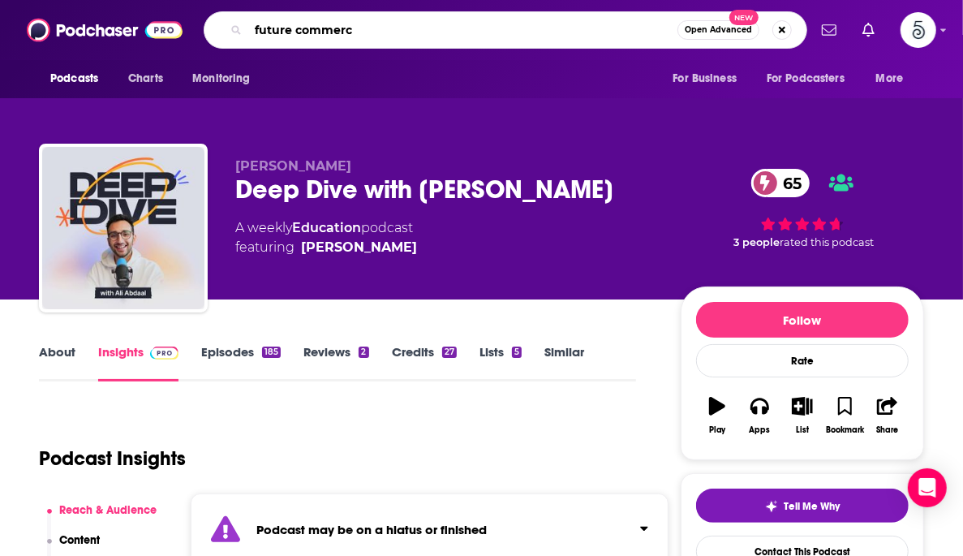
type input "future commerce"
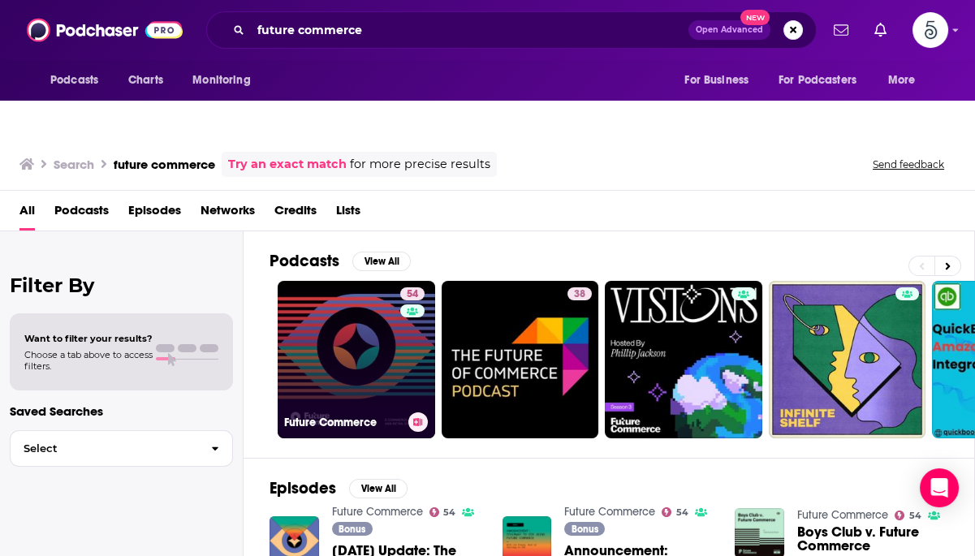
click at [345, 296] on link "54 Future Commerce" at bounding box center [356, 359] width 157 height 157
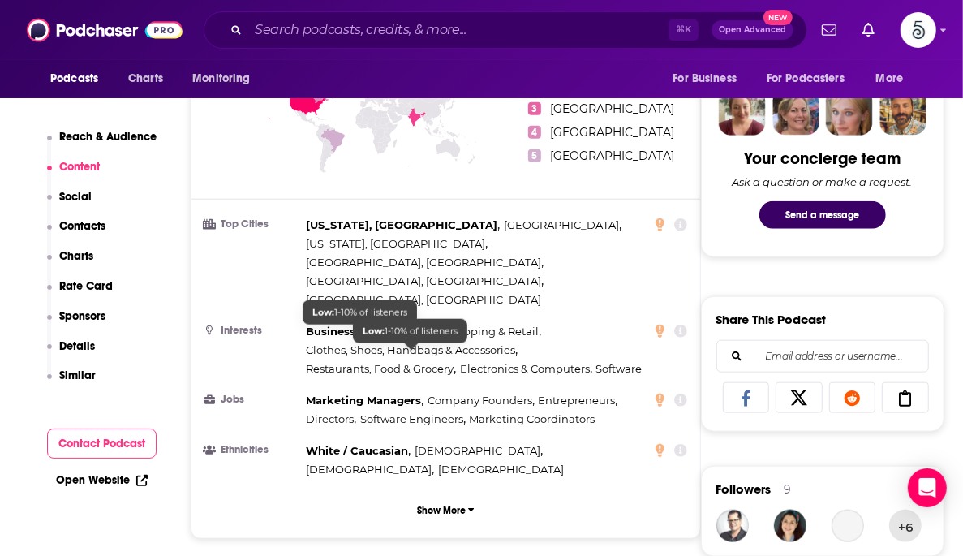
scroll to position [1136, 0]
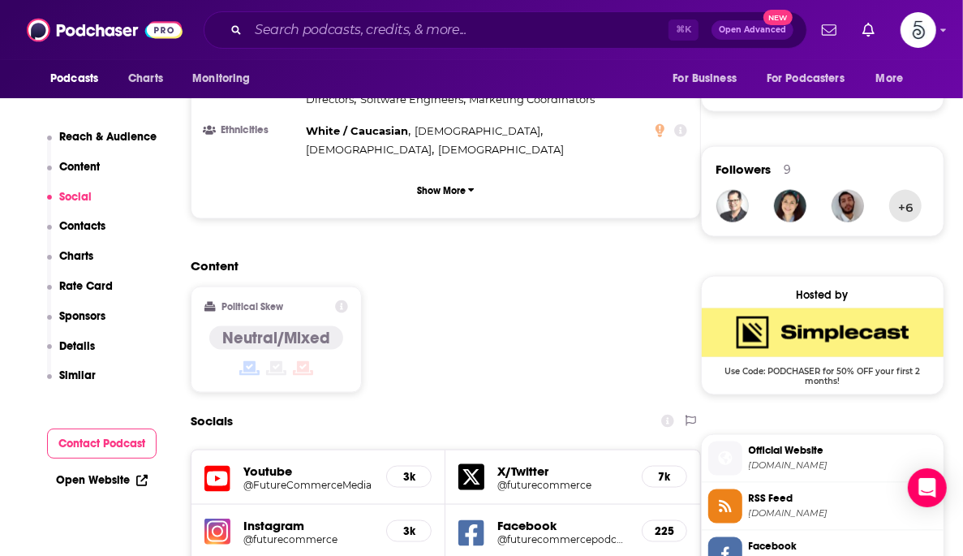
click at [285, 479] on h5 "@FutureCommerceMedia" at bounding box center [308, 485] width 130 height 12
click at [316, 31] on input "Search podcasts, credits, & more..." at bounding box center [458, 30] width 420 height 26
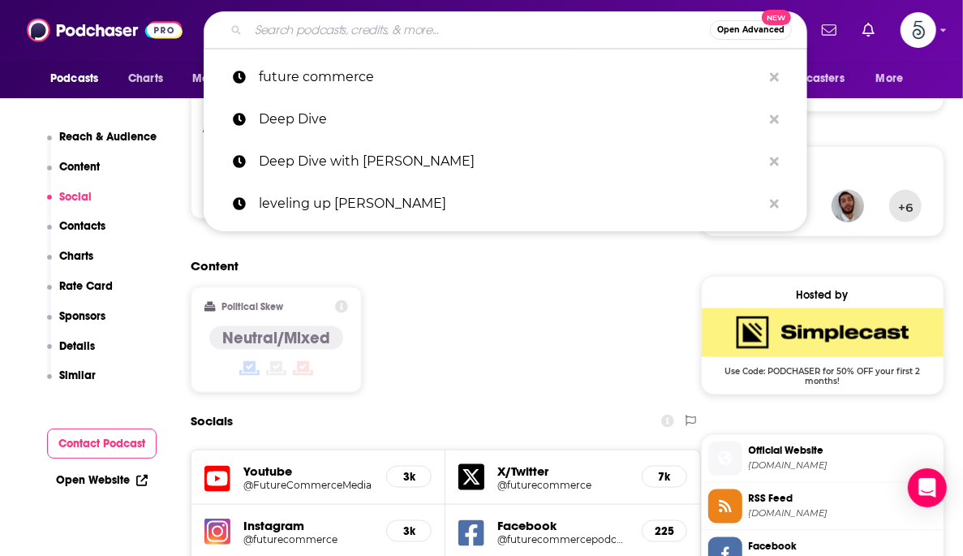
paste input "The Futur"
type input "The Futur"
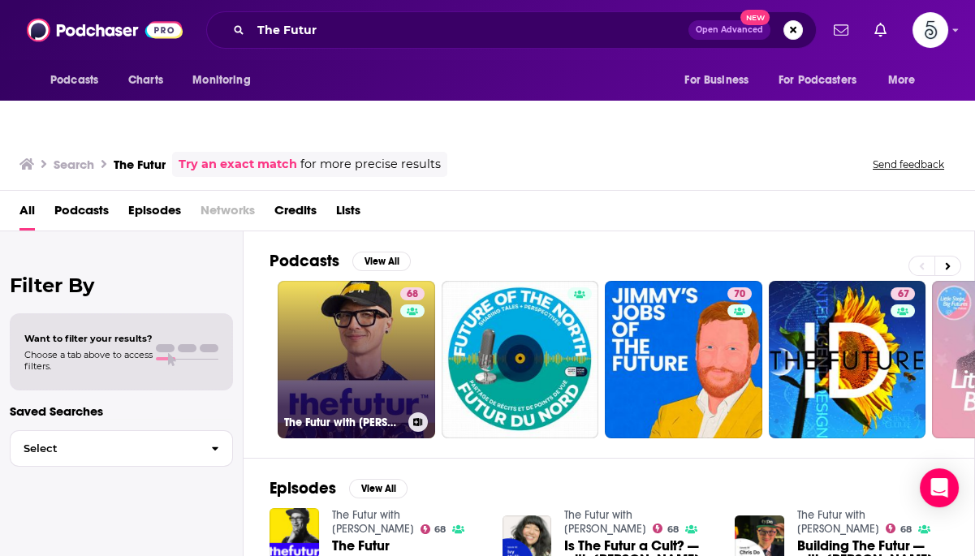
click at [343, 344] on link "68 The Futur with [PERSON_NAME]" at bounding box center [356, 359] width 157 height 157
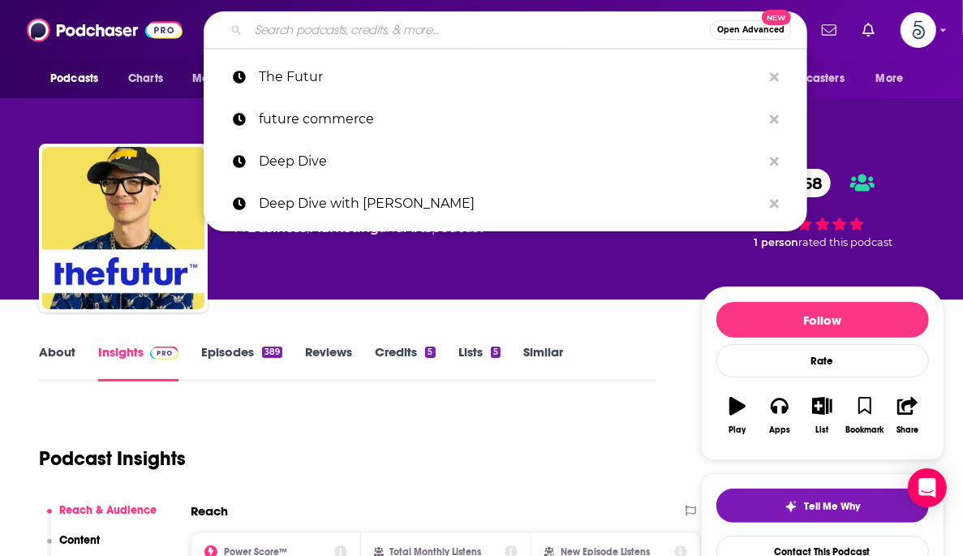
click at [274, 26] on input "Search podcasts, credits, & more..." at bounding box center [479, 30] width 462 height 26
paste input "The Dept. w/ [PERSON_NAME]"
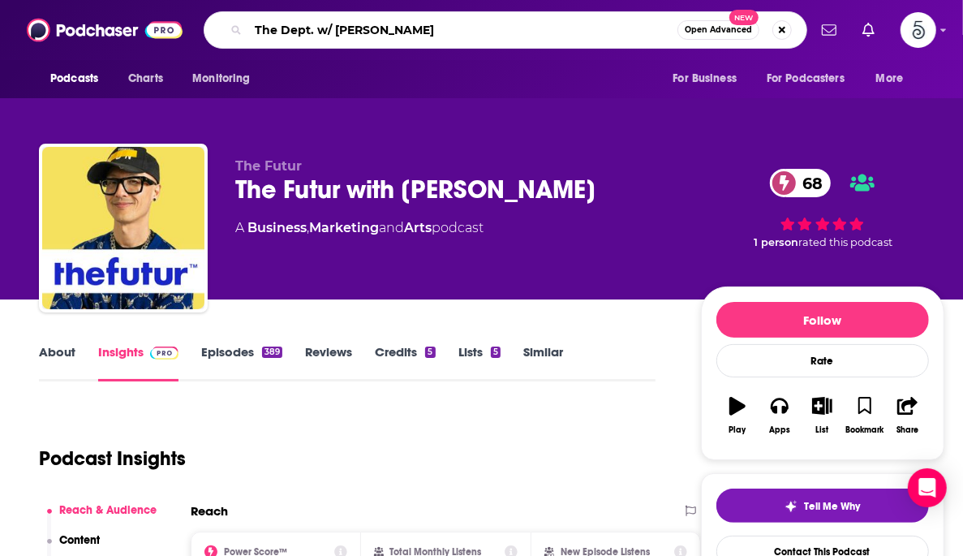
drag, startPoint x: 317, startPoint y: 29, endPoint x: 571, endPoint y: 33, distance: 254.9
click at [571, 33] on input "The Dept. w/ [PERSON_NAME]" at bounding box center [462, 30] width 429 height 26
type input "The Dept."
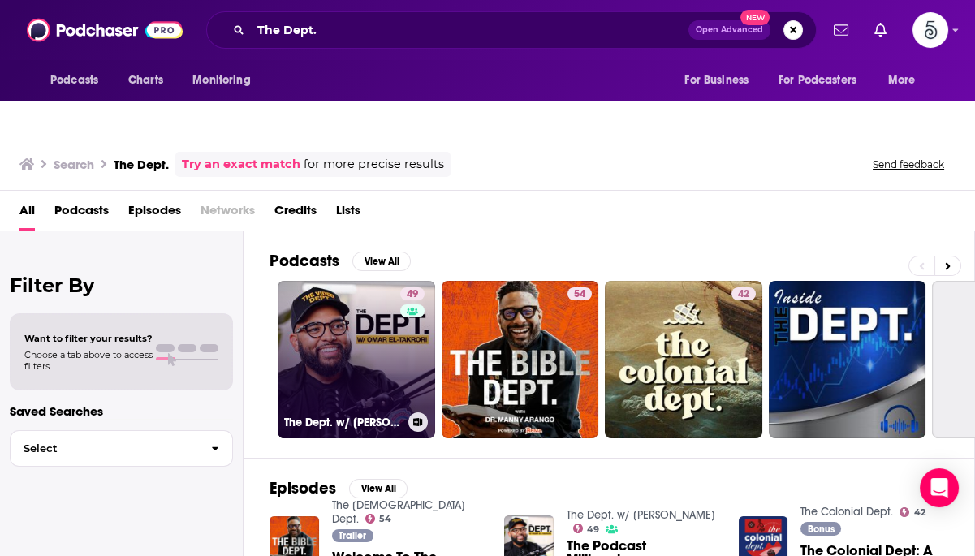
click at [360, 305] on link "49 The Dept. w/ [PERSON_NAME]" at bounding box center [356, 359] width 157 height 157
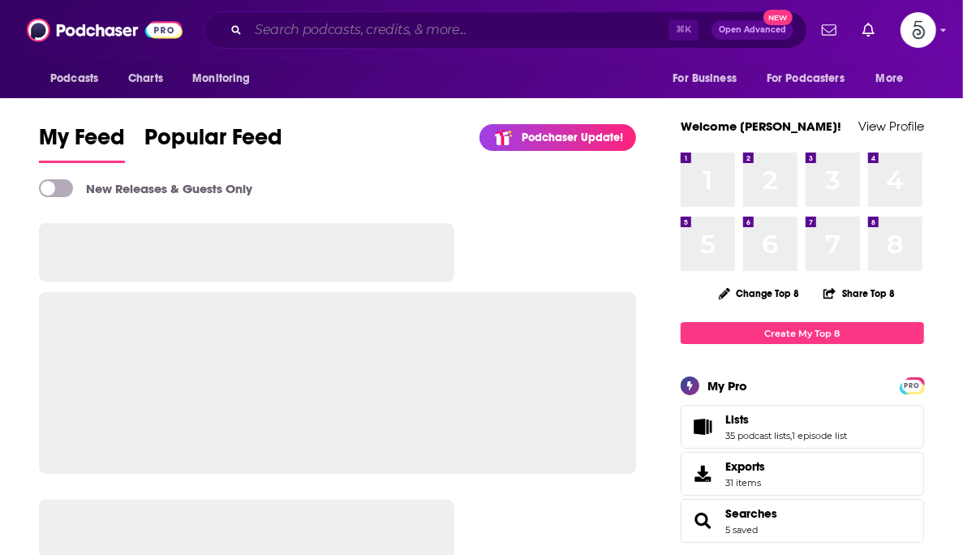
click at [502, 40] on input "Search podcasts, credits, & more..." at bounding box center [458, 30] width 420 height 26
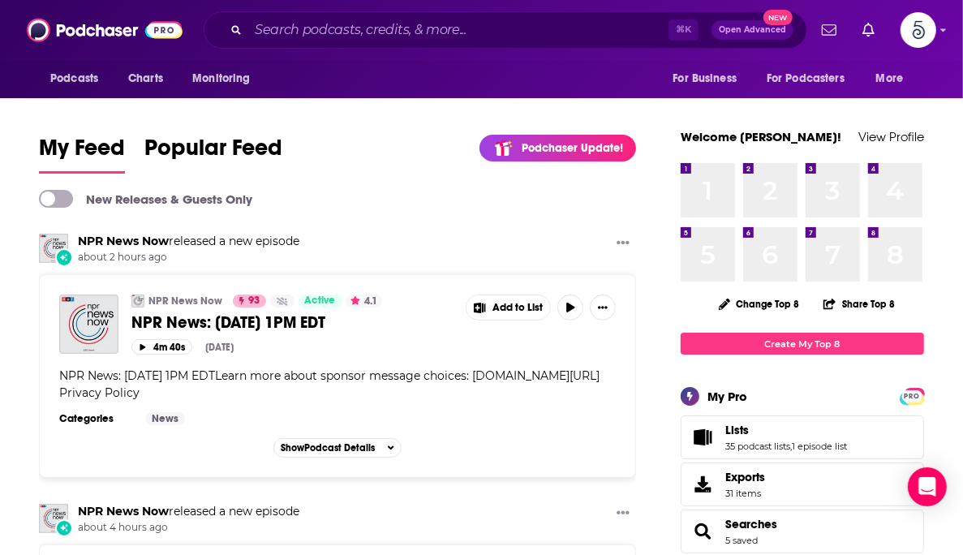
scroll to position [26, 0]
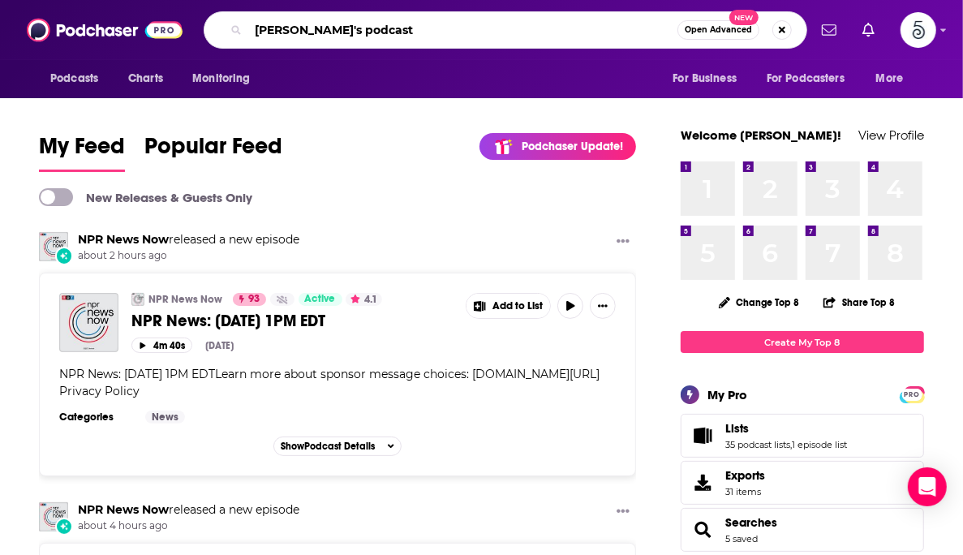
type input "lenny's podcast"
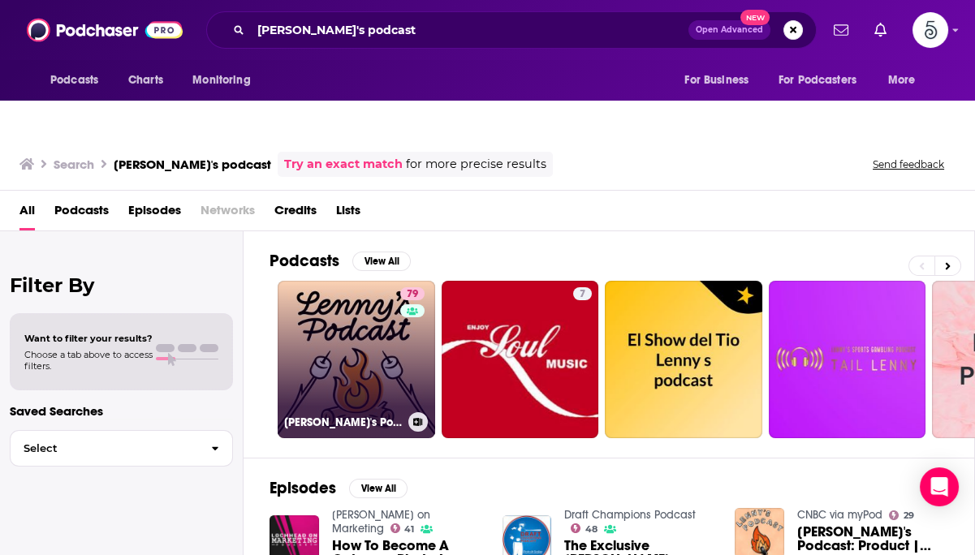
click at [351, 319] on link "79 Lenny's Podcast: Product | Career | Growth" at bounding box center [356, 359] width 157 height 157
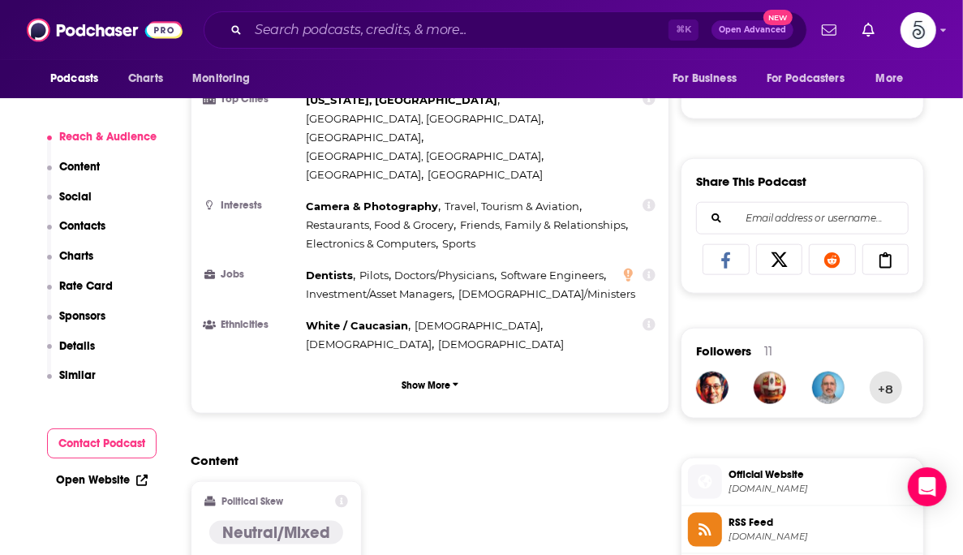
scroll to position [1458, 0]
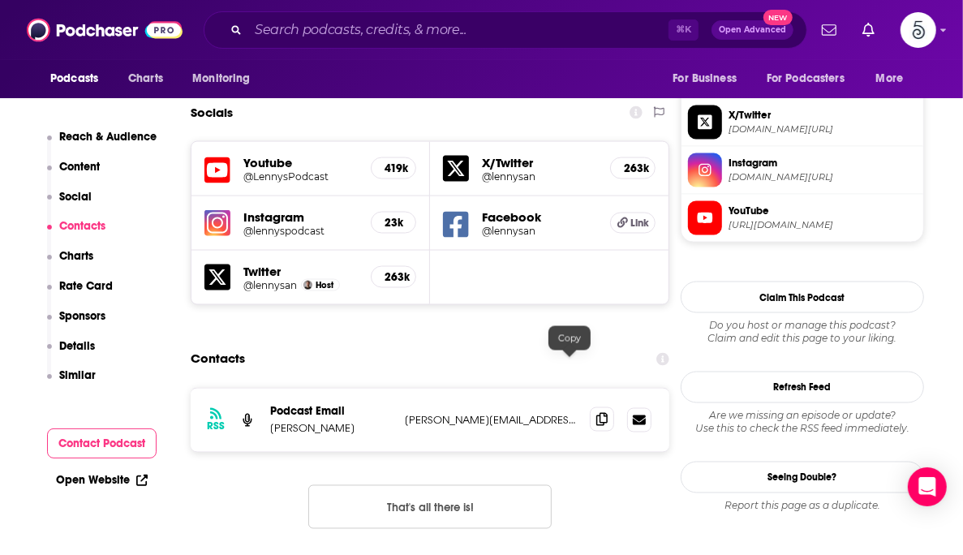
click at [590, 407] on span at bounding box center [602, 419] width 24 height 24
